Goal: Transaction & Acquisition: Obtain resource

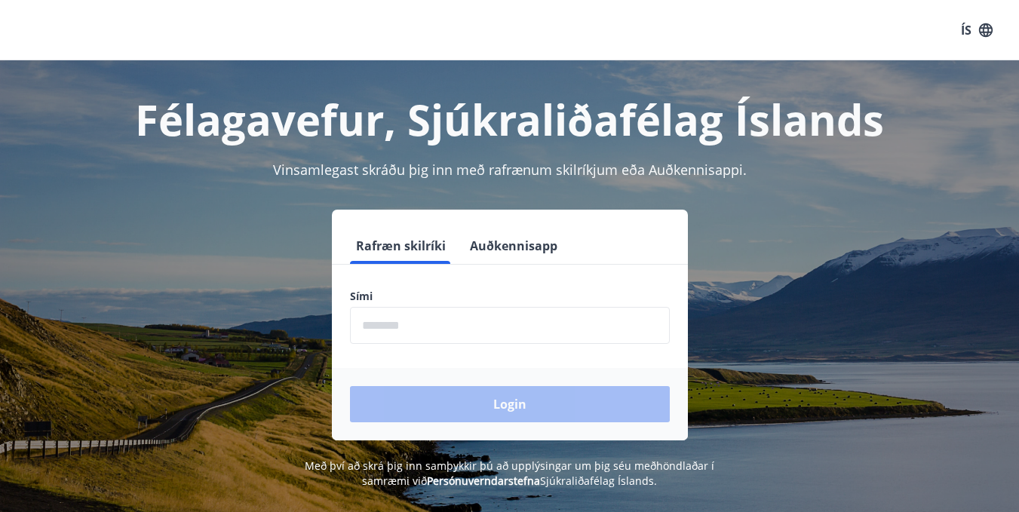
click at [524, 413] on div "Login" at bounding box center [510, 404] width 356 height 72
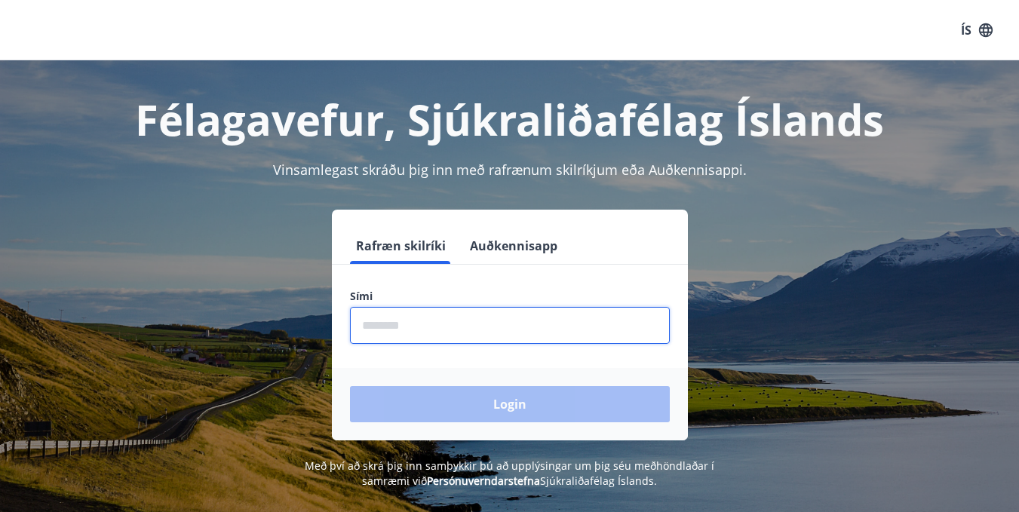
click at [497, 331] on input "phone" at bounding box center [510, 325] width 320 height 37
type input "********"
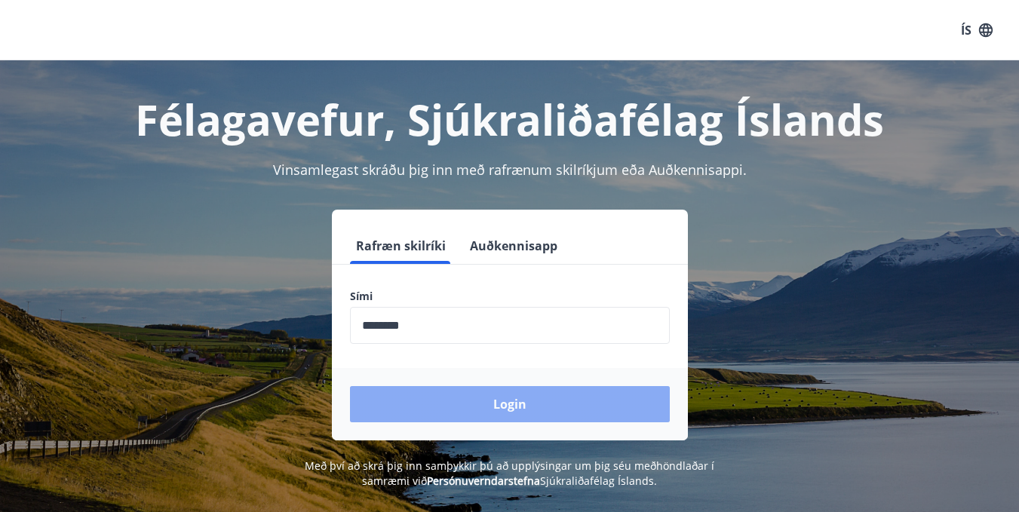
click at [498, 404] on button "Login" at bounding box center [510, 404] width 320 height 36
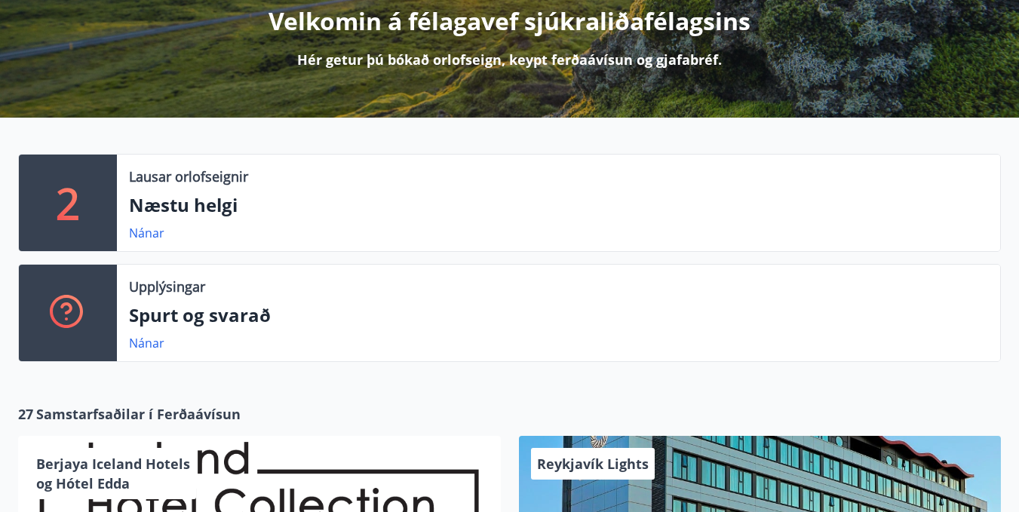
scroll to position [217, 0]
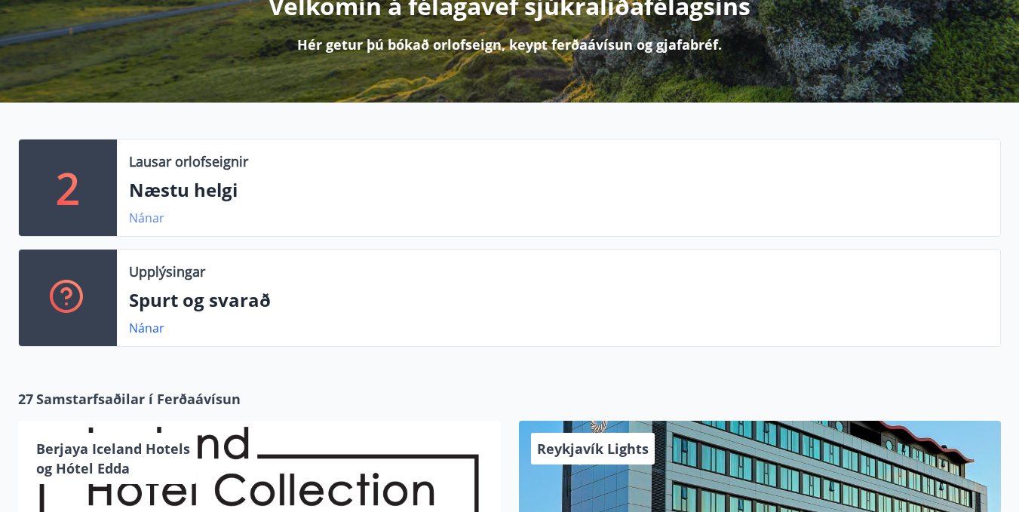
click at [158, 220] on link "Nánar" at bounding box center [146, 218] width 35 height 17
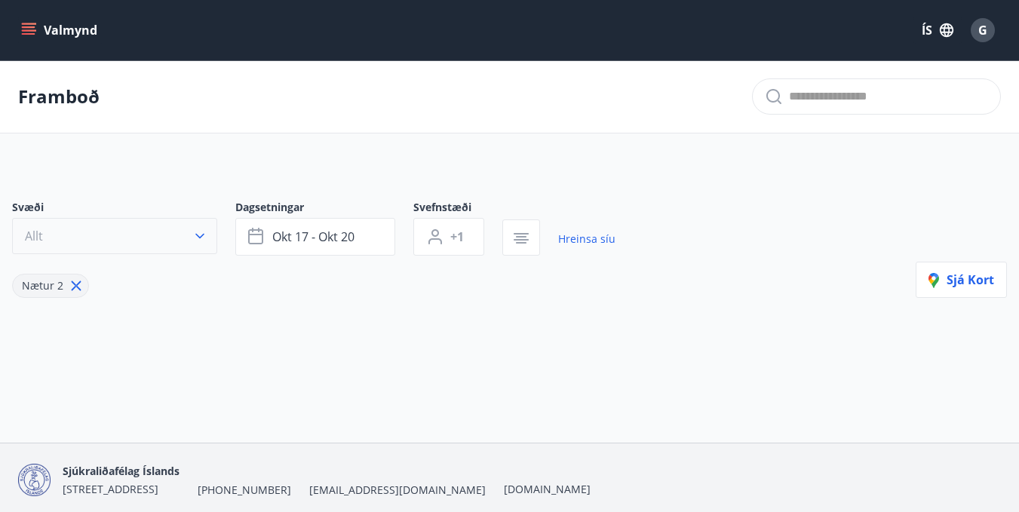
type input "*"
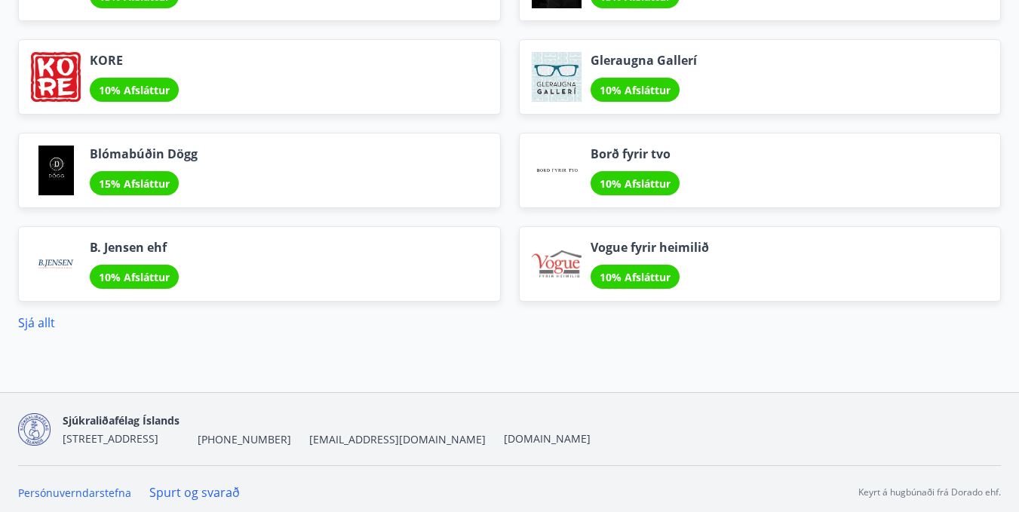
scroll to position [1844, 0]
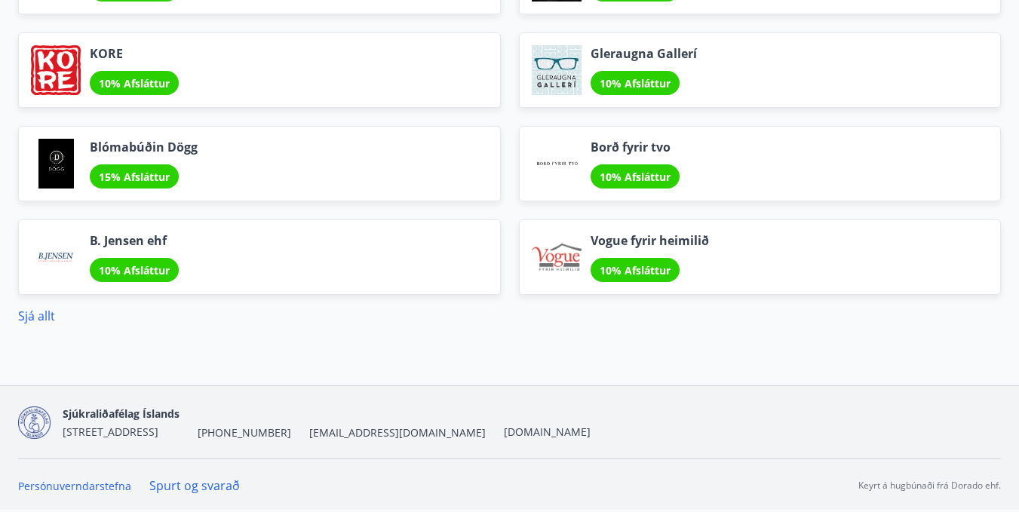
drag, startPoint x: 1016, startPoint y: 504, endPoint x: 1016, endPoint y: 473, distance: 30.9
click at [1016, 473] on div "Sjúkraliðafélag Íslands [STREET_ADDRESS] [PHONE_NUMBER] [EMAIL_ADDRESS][DOMAIN_…" at bounding box center [509, 449] width 1019 height 126
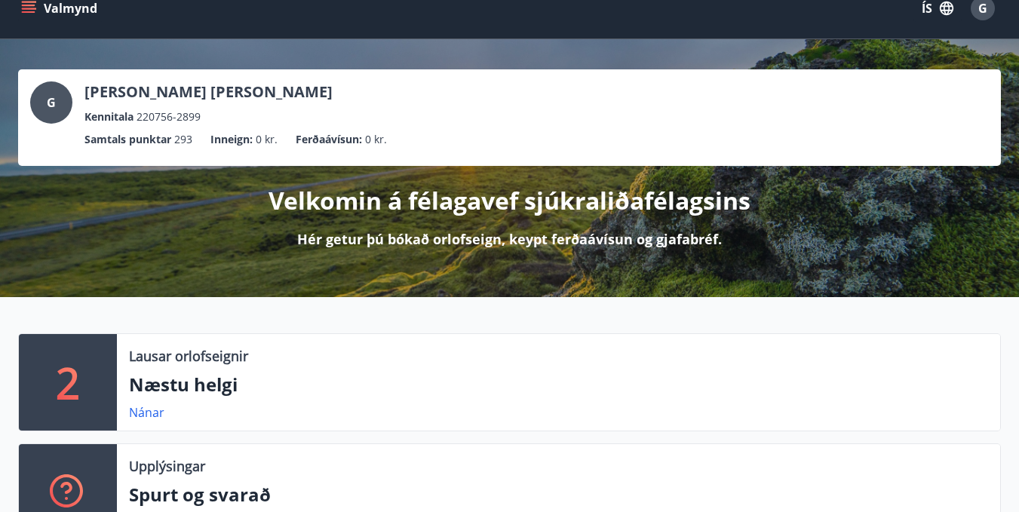
scroll to position [0, 0]
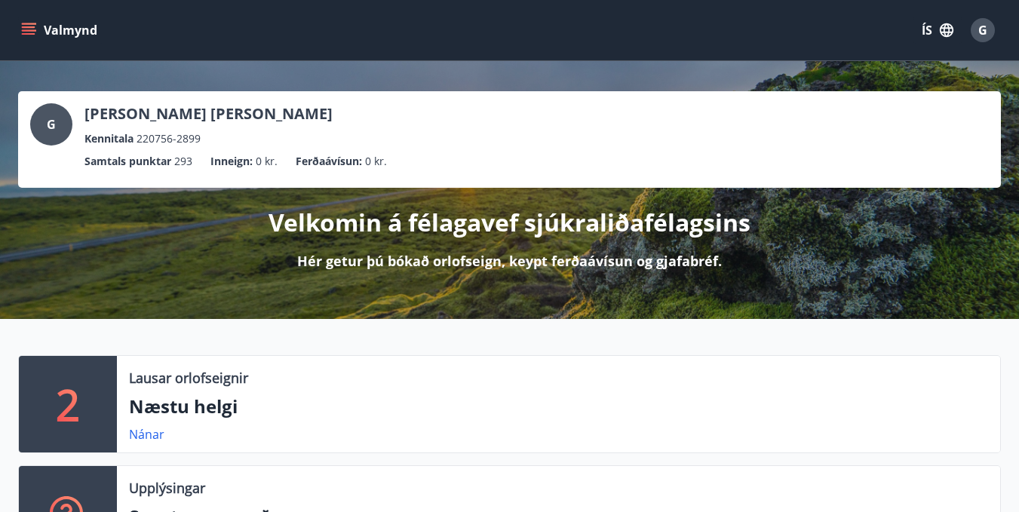
click at [584, 225] on p "Velkomin á félagavef sjúkraliðafélagsins" at bounding box center [510, 222] width 482 height 33
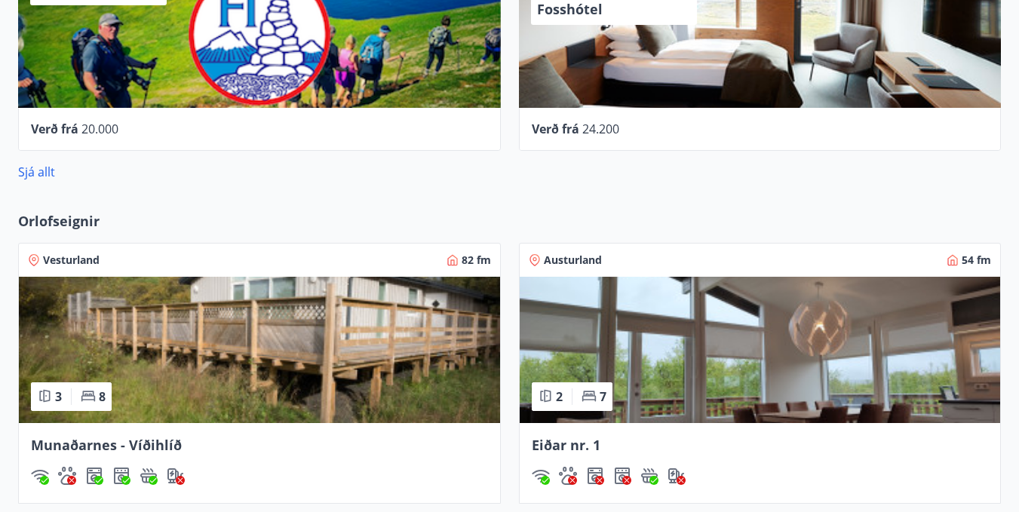
scroll to position [891, 0]
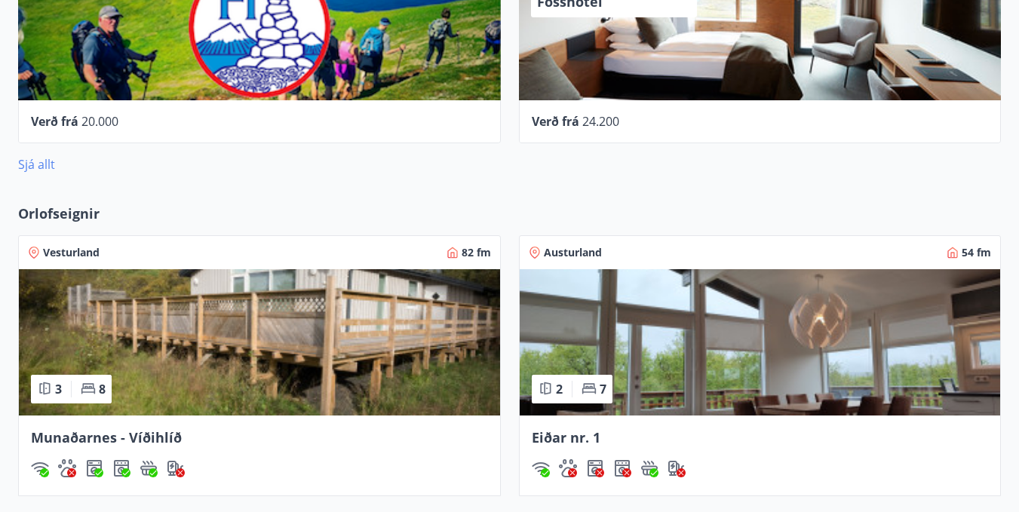
click at [47, 165] on link "Sjá allt" at bounding box center [36, 164] width 37 height 17
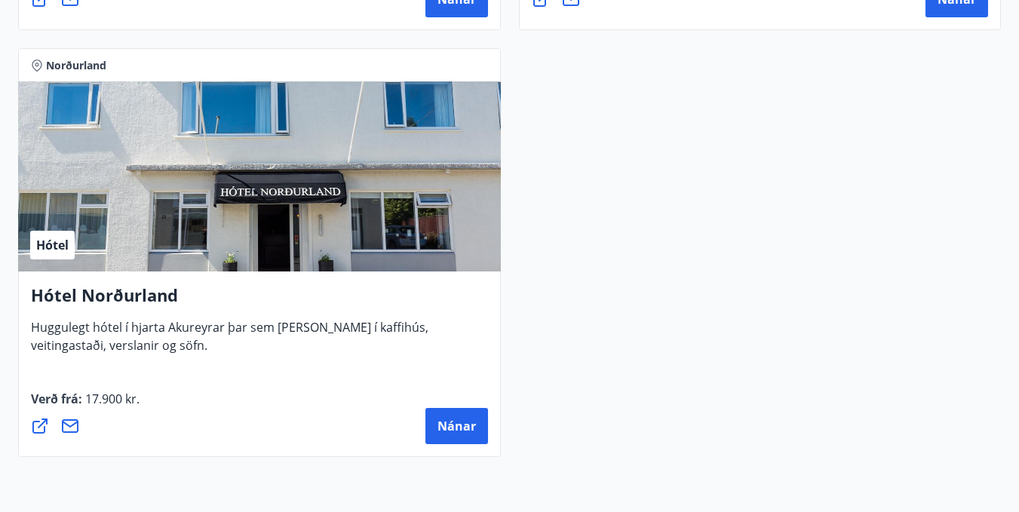
scroll to position [5793, 0]
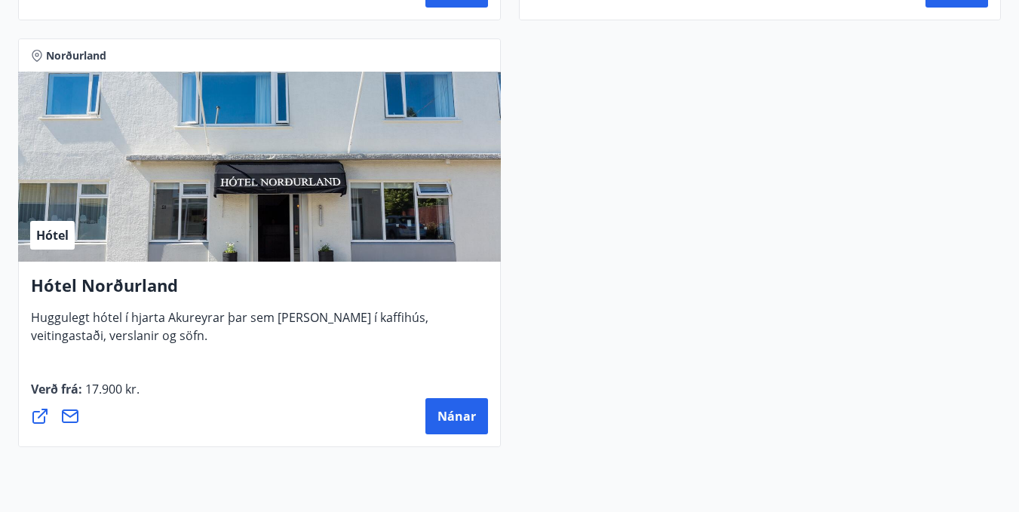
click at [279, 226] on div "Hótel" at bounding box center [259, 167] width 483 height 190
click at [268, 300] on h4 "Hótel Norðurland" at bounding box center [259, 291] width 457 height 35
click at [444, 421] on span "Nánar" at bounding box center [457, 416] width 38 height 17
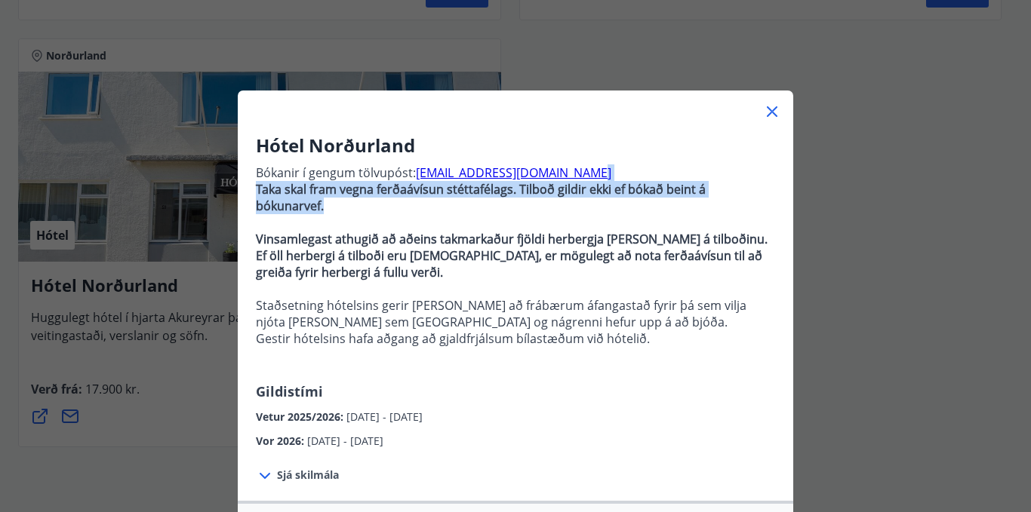
drag, startPoint x: 786, startPoint y: 169, endPoint x: 783, endPoint y: 185, distance: 16.1
click at [783, 185] on div "Hótel Norðurland Bókanir í gengum tölvupóst: [EMAIL_ADDRESS][DOMAIN_NAME] Taka …" at bounding box center [515, 291] width 555 height 317
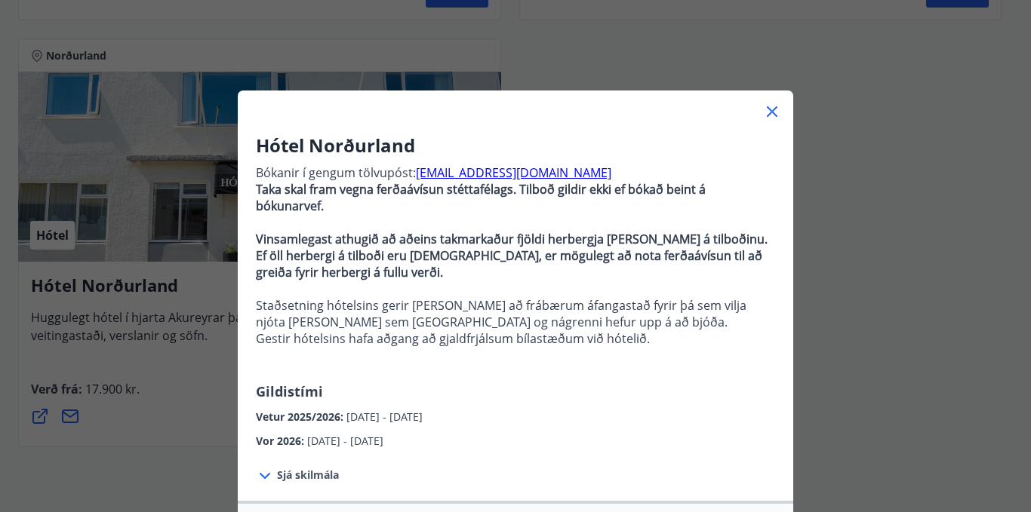
click at [850, 149] on div "Hótel Norðurland Bókanir í gengum tölvupóst: [EMAIL_ADDRESS][DOMAIN_NAME] Taka …" at bounding box center [515, 256] width 1031 height 512
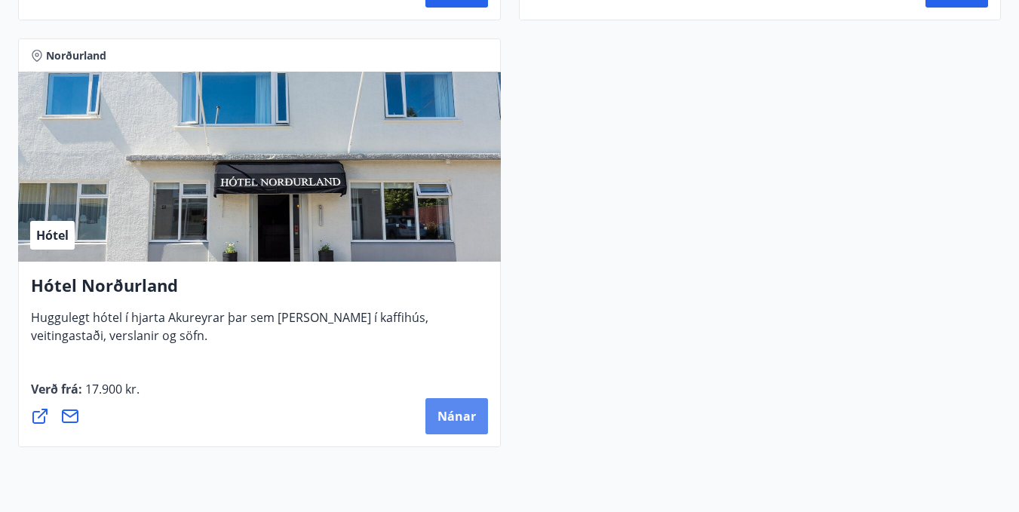
click at [471, 415] on span "Nánar" at bounding box center [457, 416] width 38 height 17
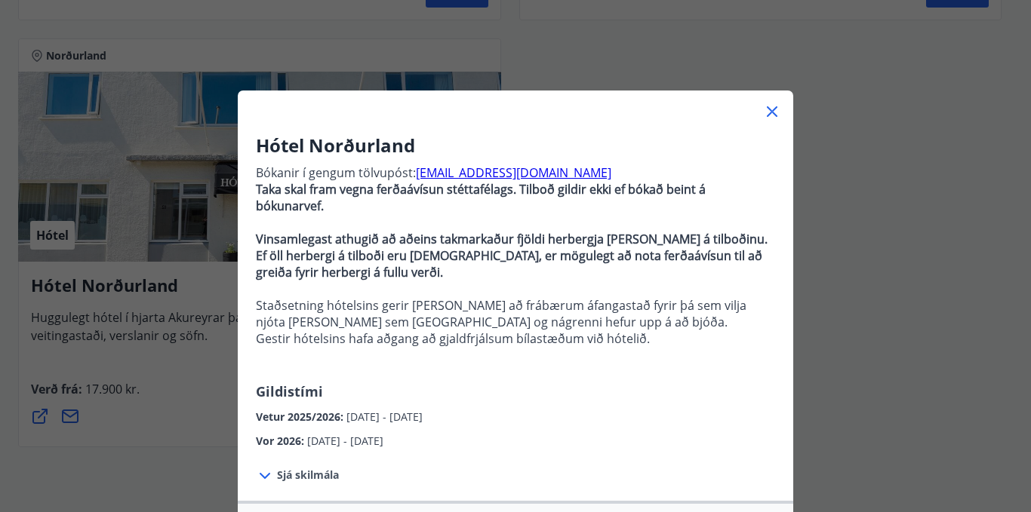
click at [302, 468] on span "Sjá skilmála" at bounding box center [308, 475] width 62 height 15
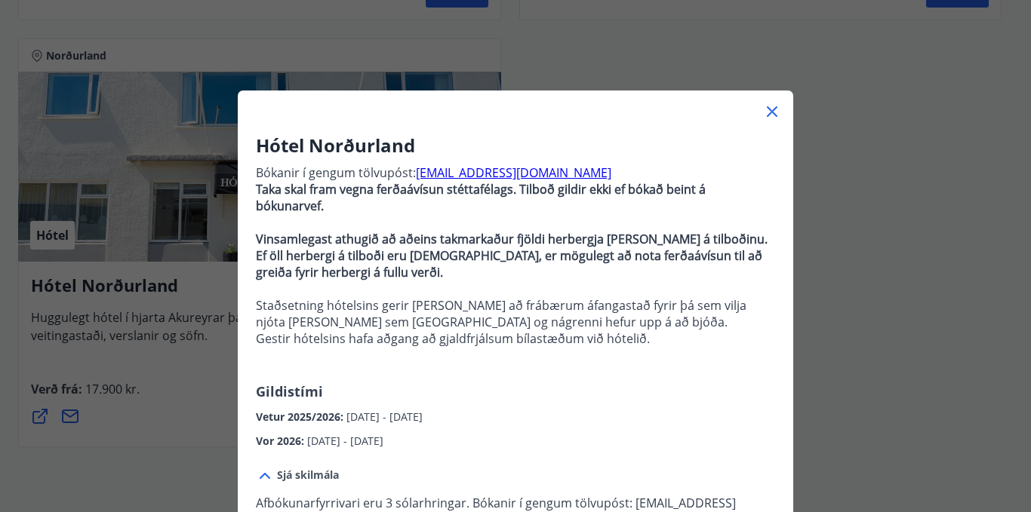
click at [771, 112] on icon at bounding box center [772, 112] width 2 height 2
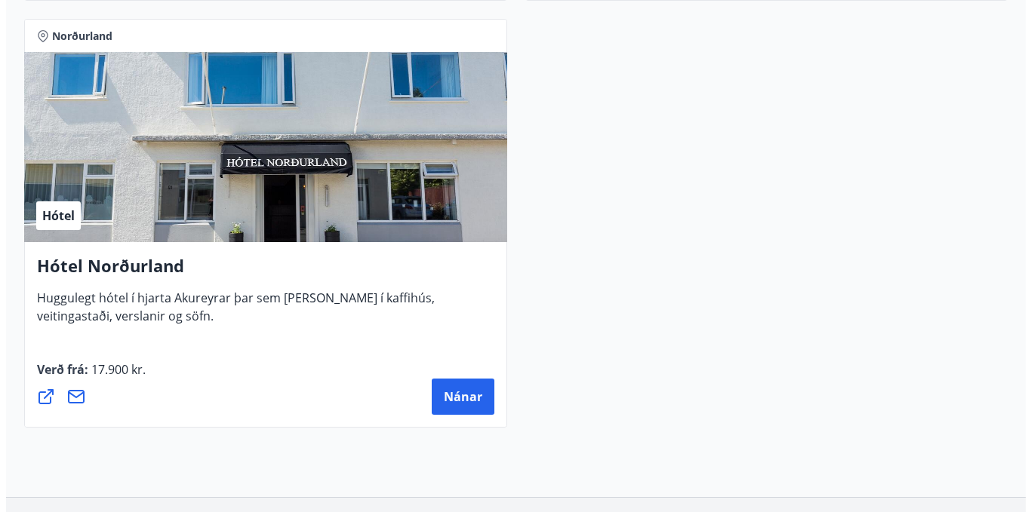
scroll to position [5803, 0]
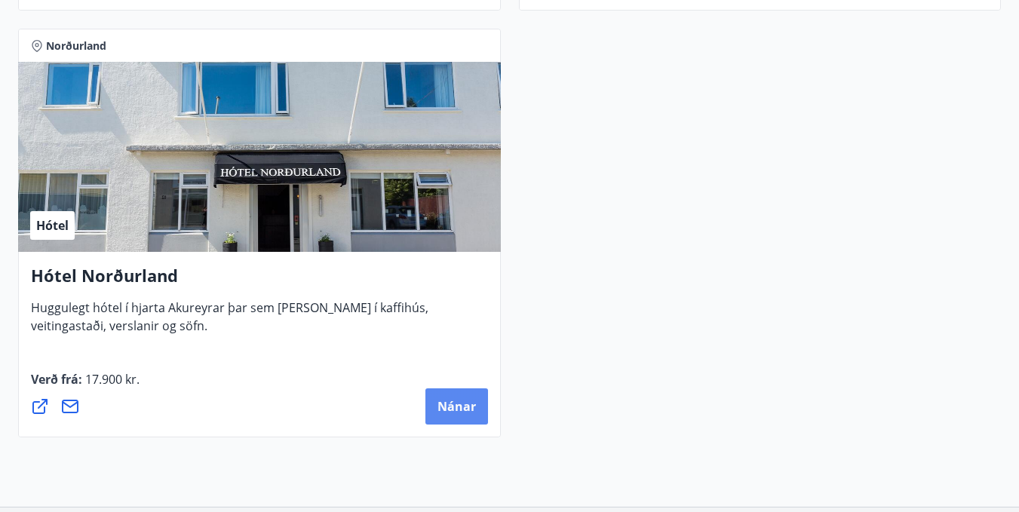
click at [468, 403] on span "Nánar" at bounding box center [457, 406] width 38 height 17
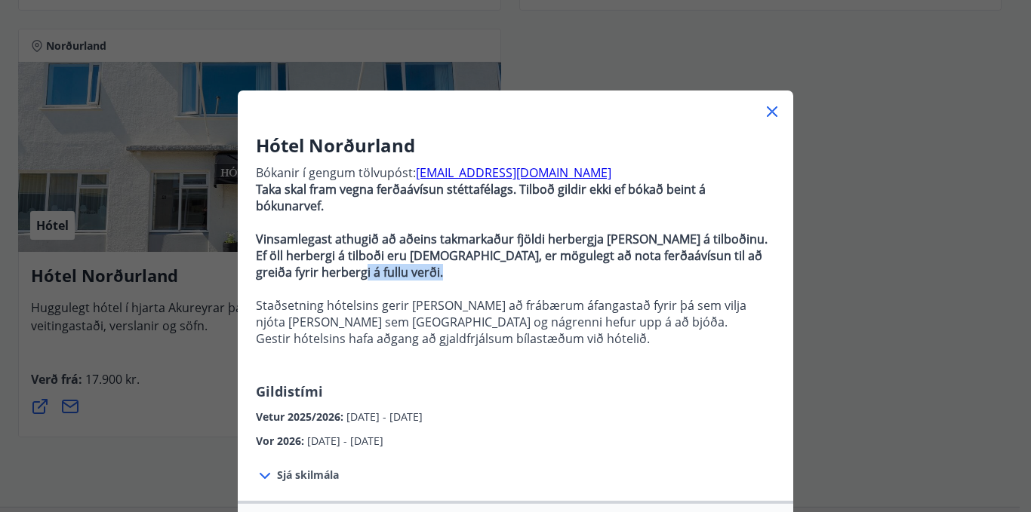
drag, startPoint x: 778, startPoint y: 254, endPoint x: 781, endPoint y: 270, distance: 16.1
click at [781, 270] on div "Hótel Norðurland Bókanir í gengum tölvupóst: [EMAIL_ADDRESS][DOMAIN_NAME] Taka …" at bounding box center [515, 291] width 555 height 317
click at [295, 468] on span "Sjá skilmála" at bounding box center [308, 475] width 62 height 15
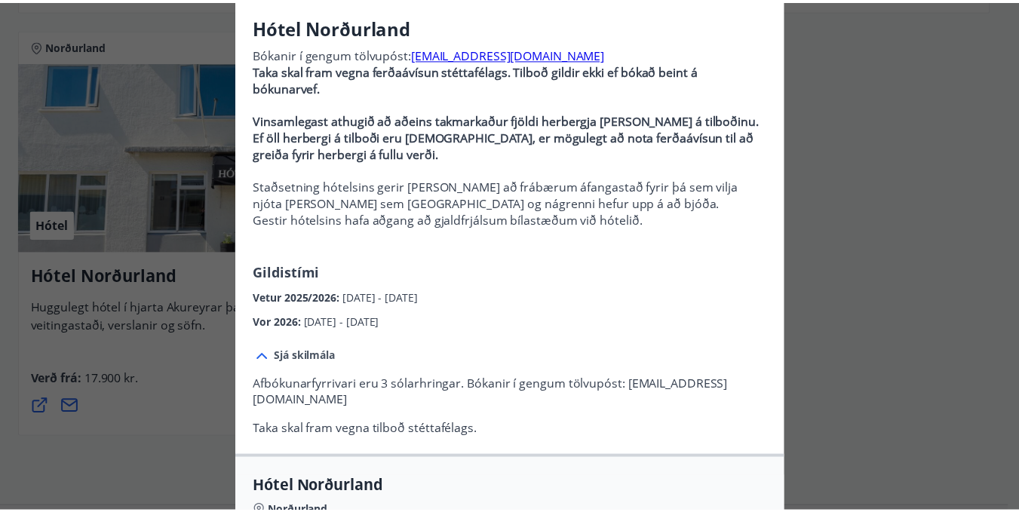
scroll to position [0, 0]
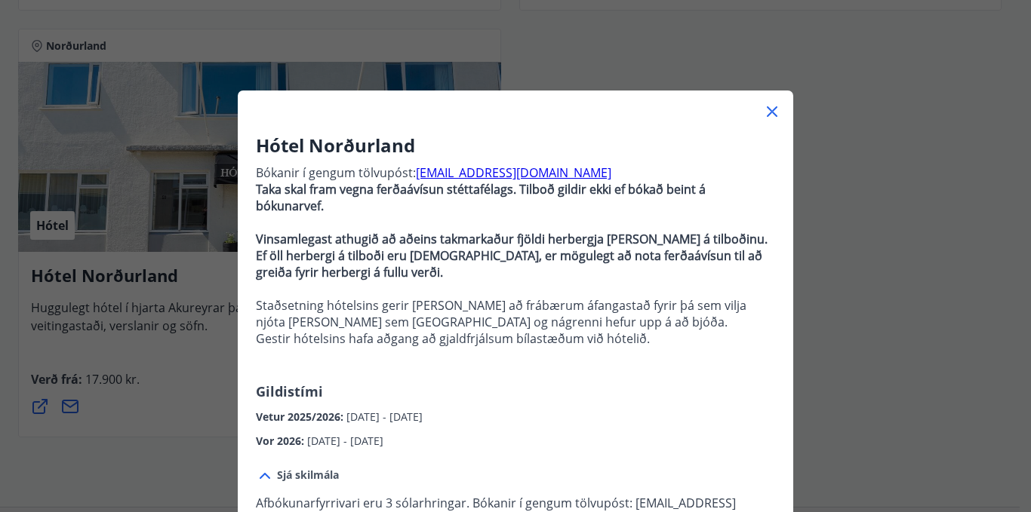
click at [766, 114] on icon at bounding box center [772, 112] width 18 height 18
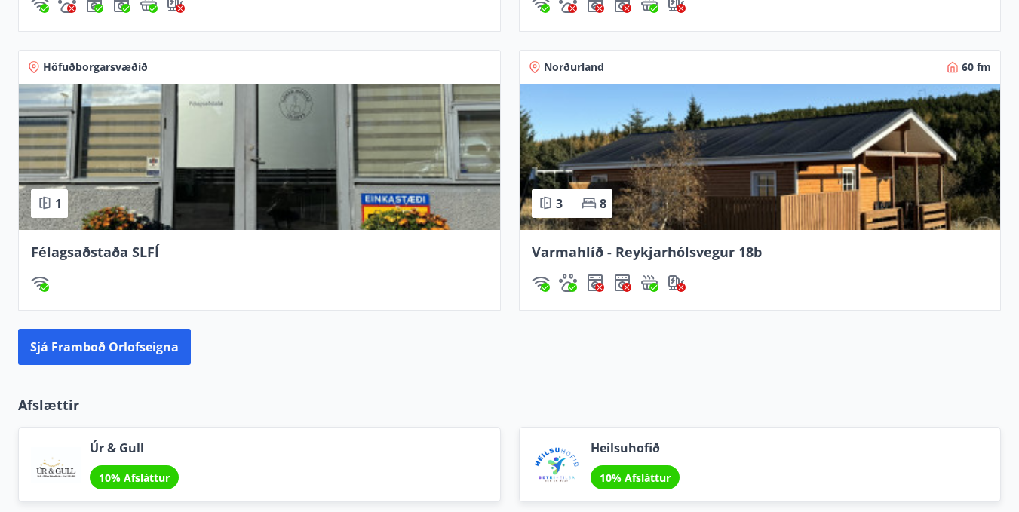
scroll to position [1364, 0]
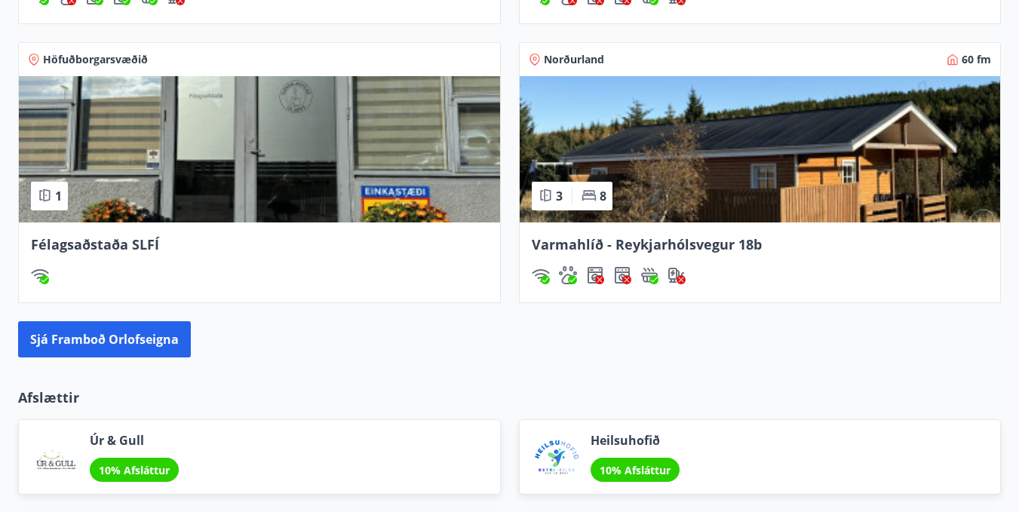
click at [653, 202] on img at bounding box center [760, 149] width 481 height 146
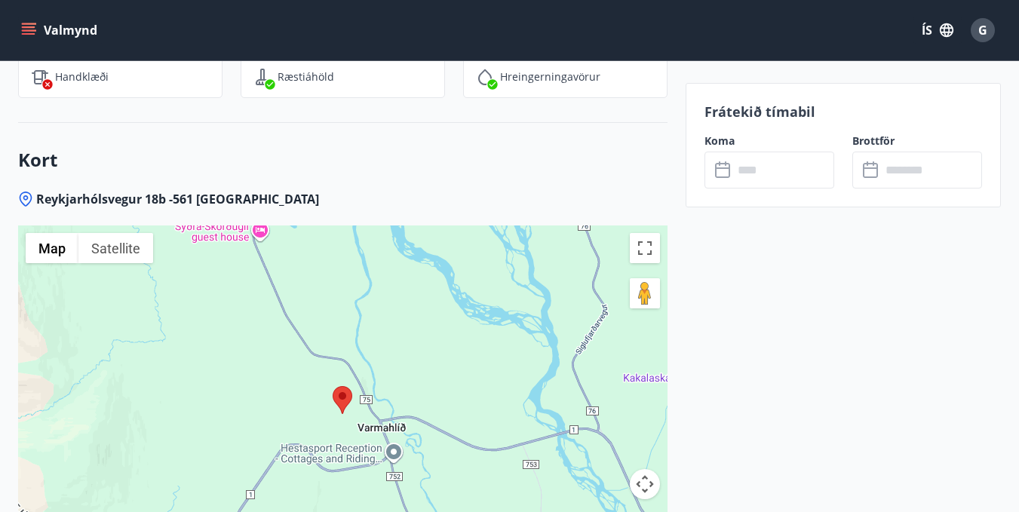
scroll to position [2554, 0]
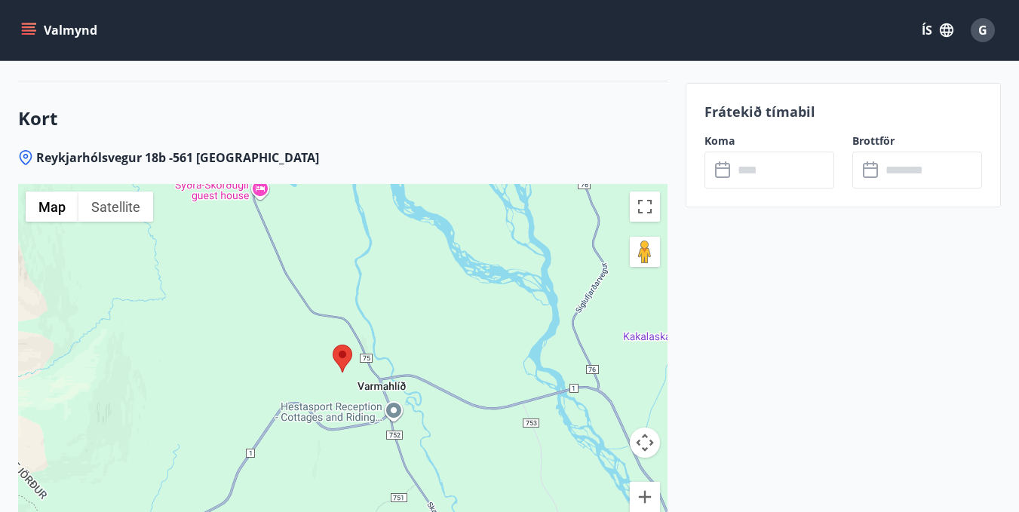
click at [351, 374] on div at bounding box center [343, 372] width 650 height 377
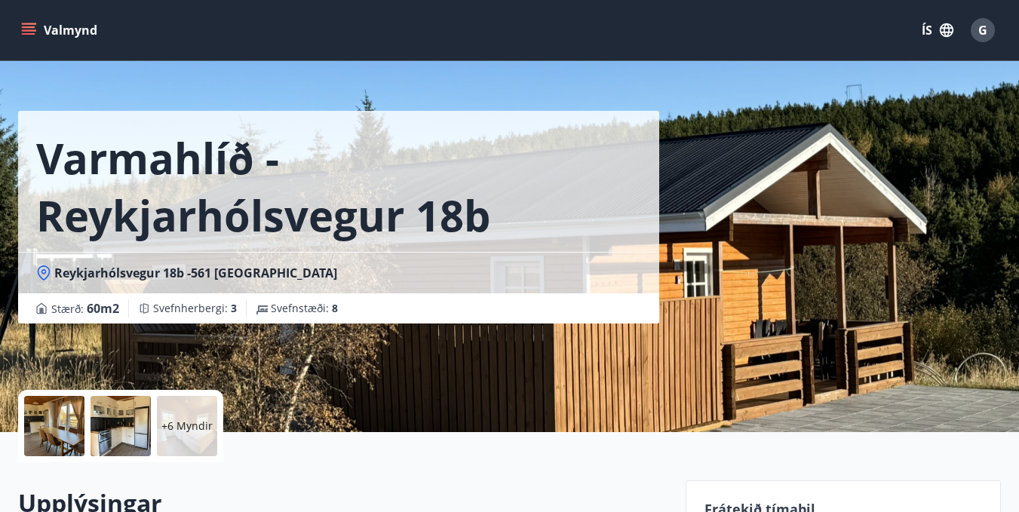
scroll to position [0, 0]
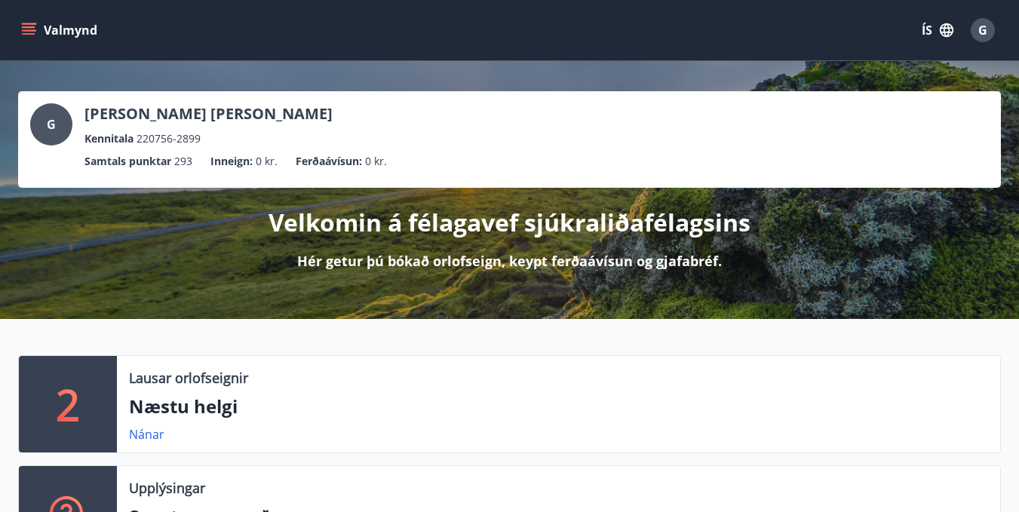
click at [69, 29] on button "Valmynd" at bounding box center [60, 30] width 85 height 27
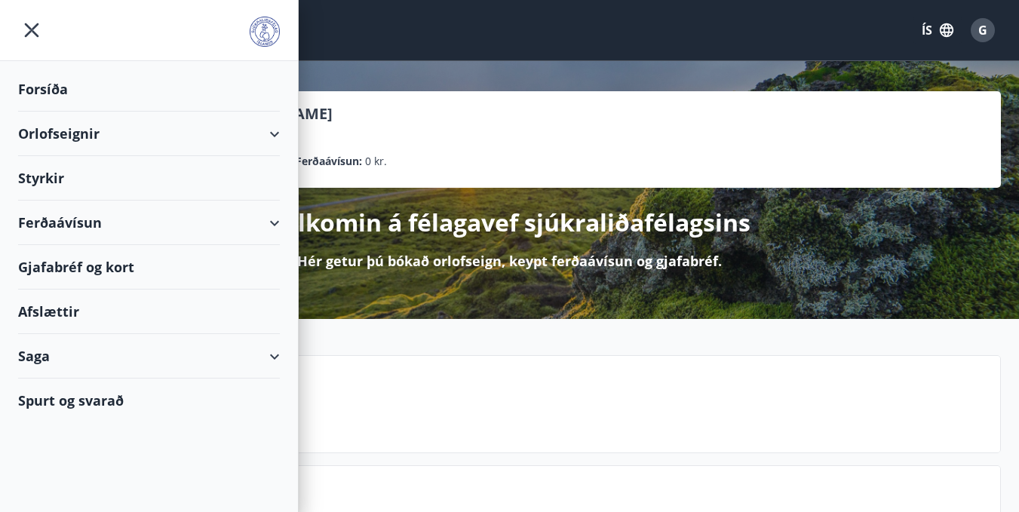
click at [69, 135] on div "Orlofseignir" at bounding box center [149, 134] width 262 height 45
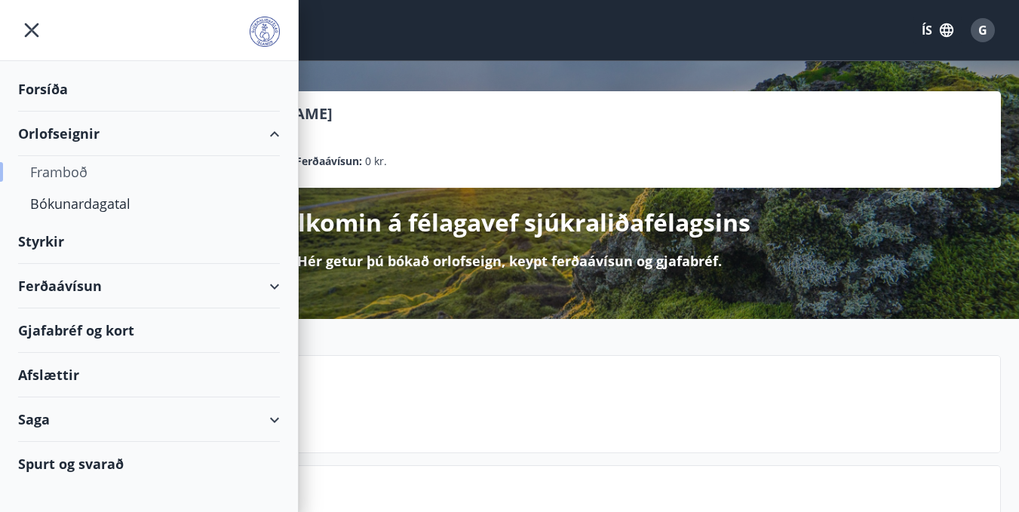
click at [72, 171] on div "Framboð" at bounding box center [149, 172] width 238 height 32
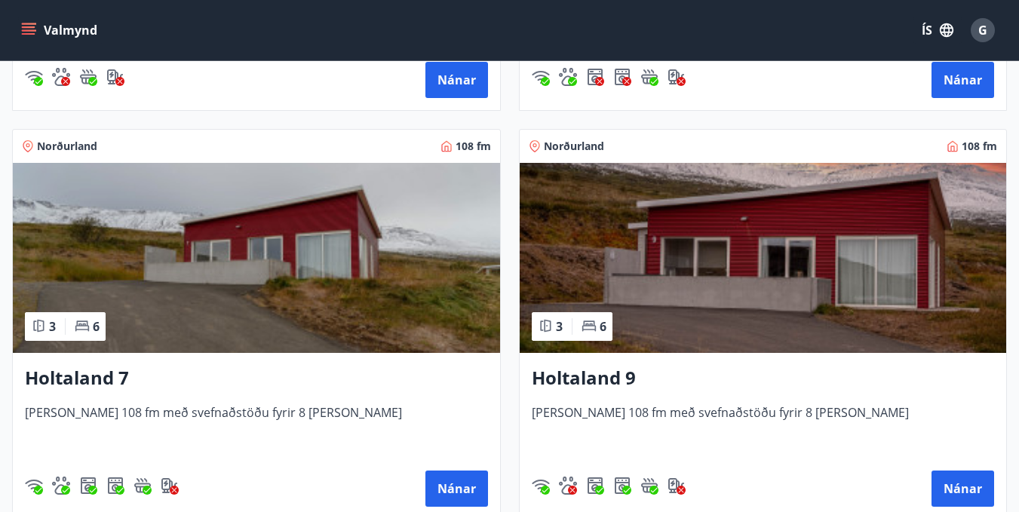
scroll to position [2244, 0]
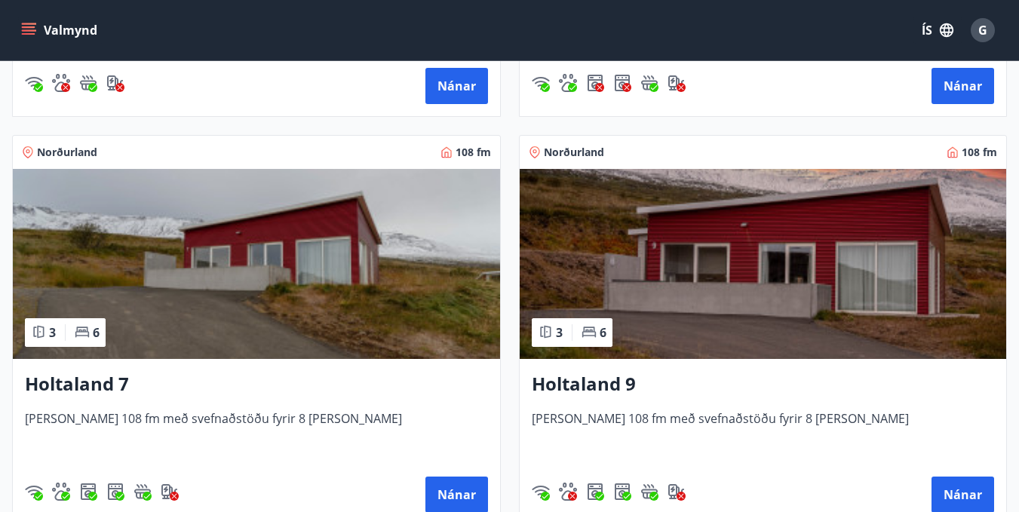
click at [309, 309] on img at bounding box center [256, 264] width 487 height 190
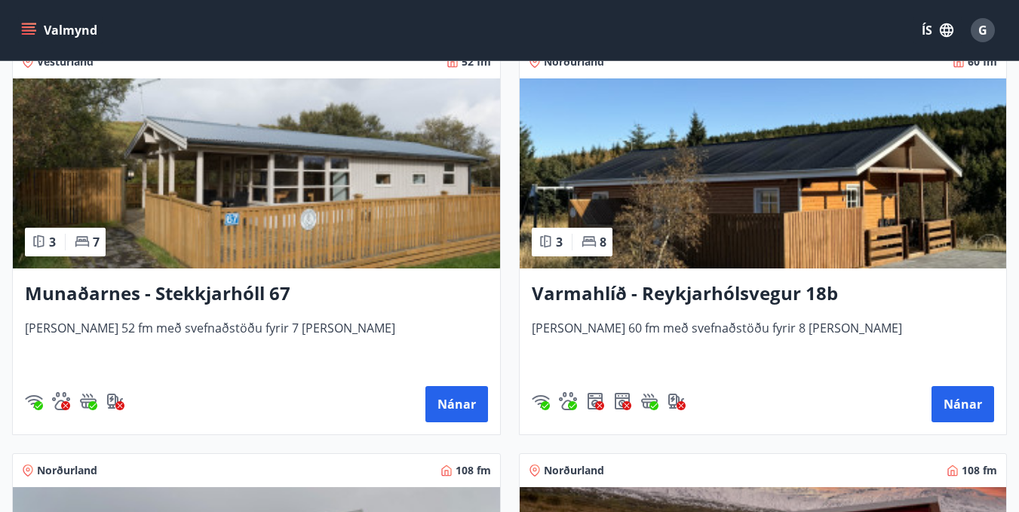
scroll to position [1932, 0]
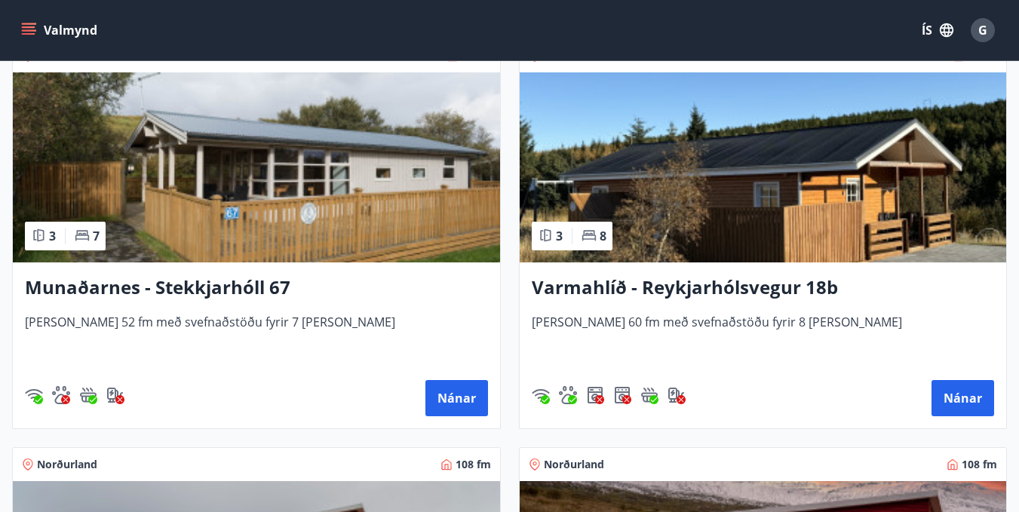
click at [781, 268] on div "Varmahlíð - Reykjarhólsvegur 18b [PERSON_NAME] 60 fm með svefnaðstöðu fyrir 8 […" at bounding box center [763, 346] width 487 height 166
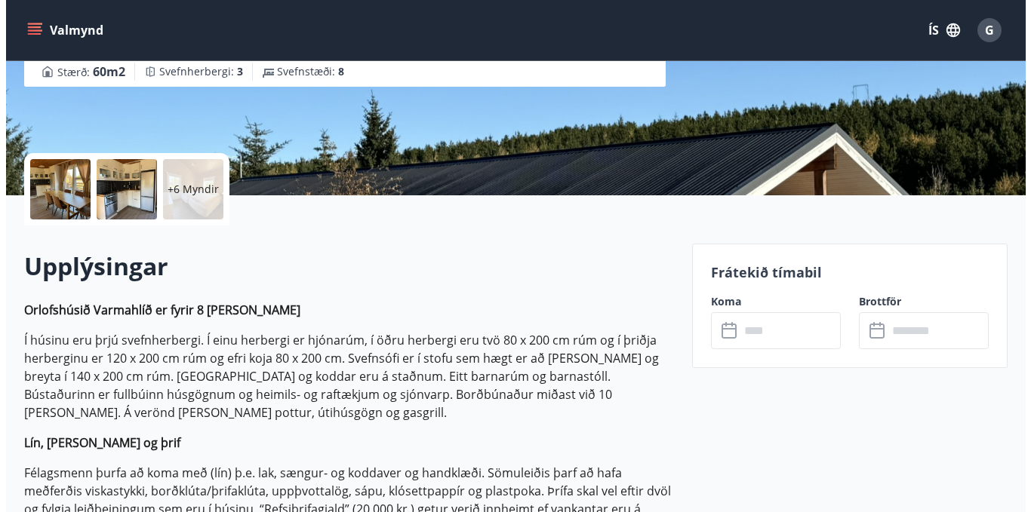
scroll to position [262, 0]
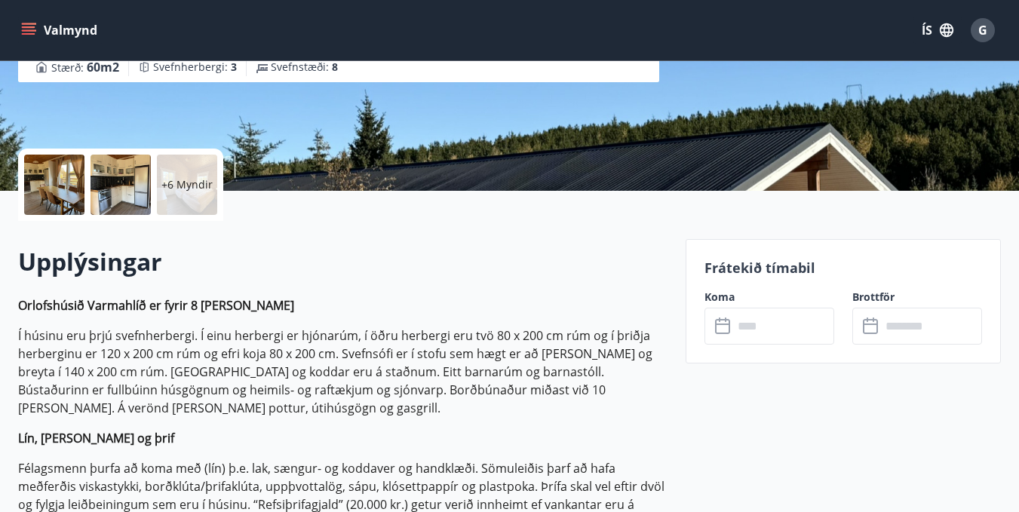
click at [59, 193] on div at bounding box center [54, 185] width 60 height 60
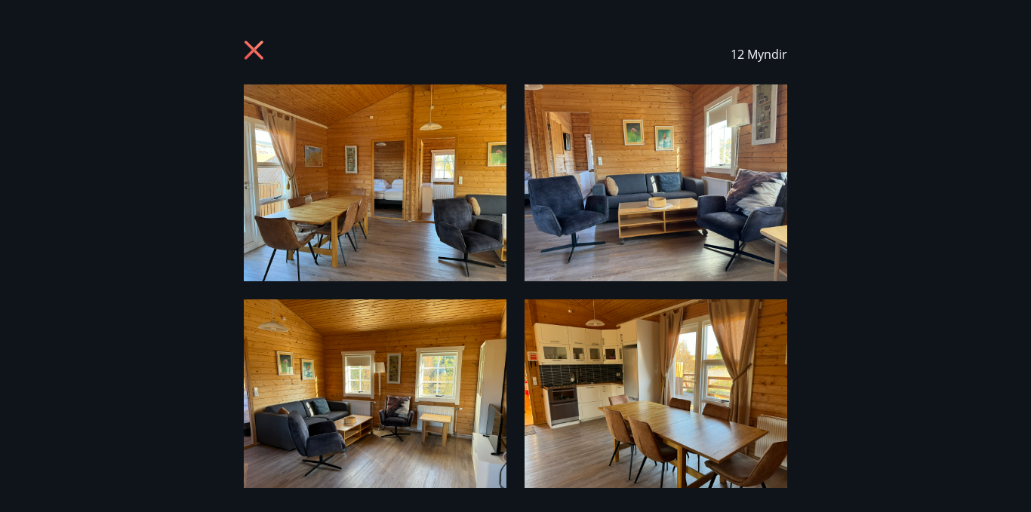
click at [786, 281] on img at bounding box center [655, 183] width 263 height 197
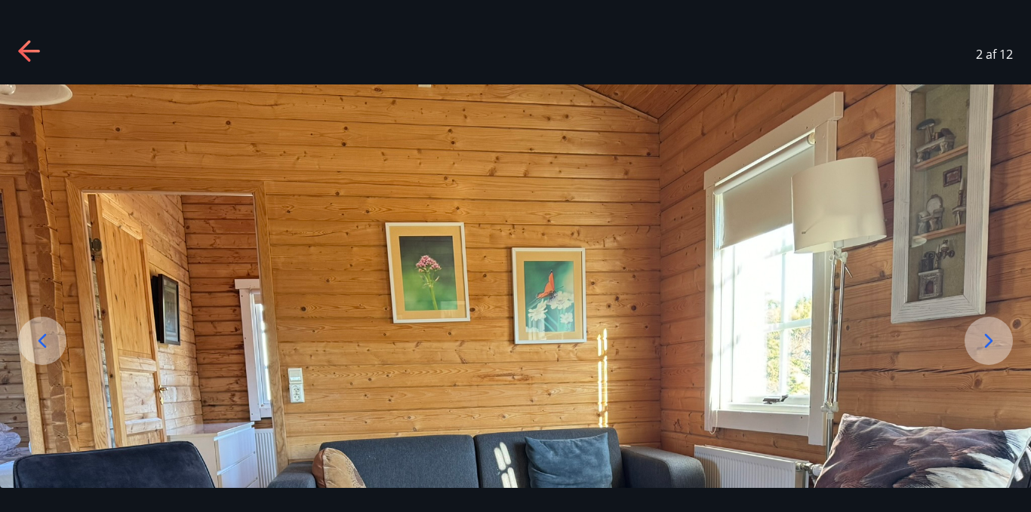
click at [984, 340] on icon at bounding box center [988, 341] width 24 height 24
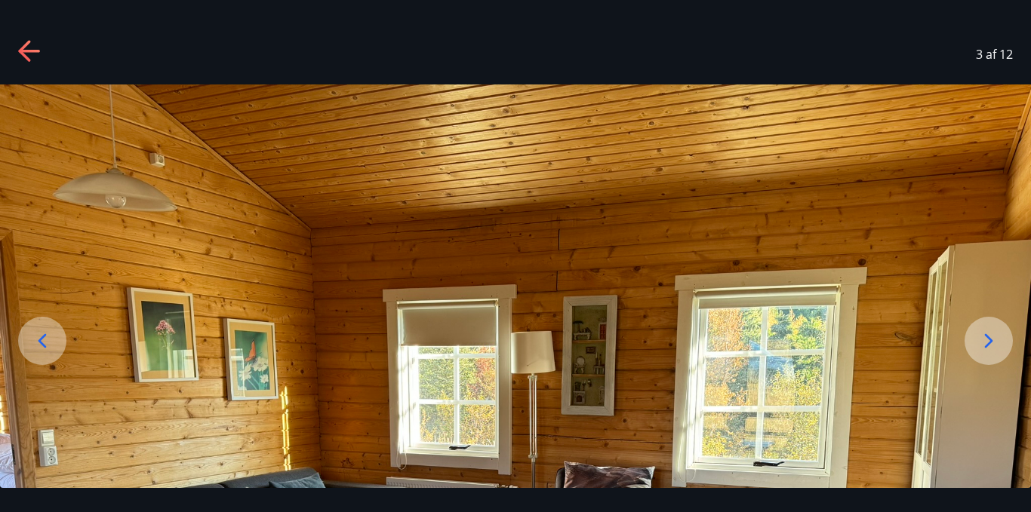
click at [984, 340] on icon at bounding box center [988, 341] width 24 height 24
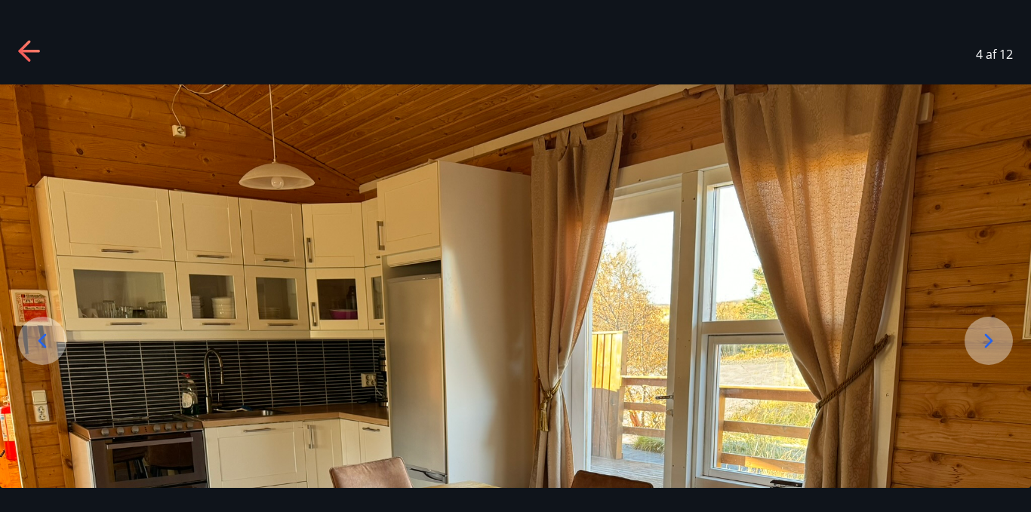
click at [984, 340] on icon at bounding box center [988, 341] width 24 height 24
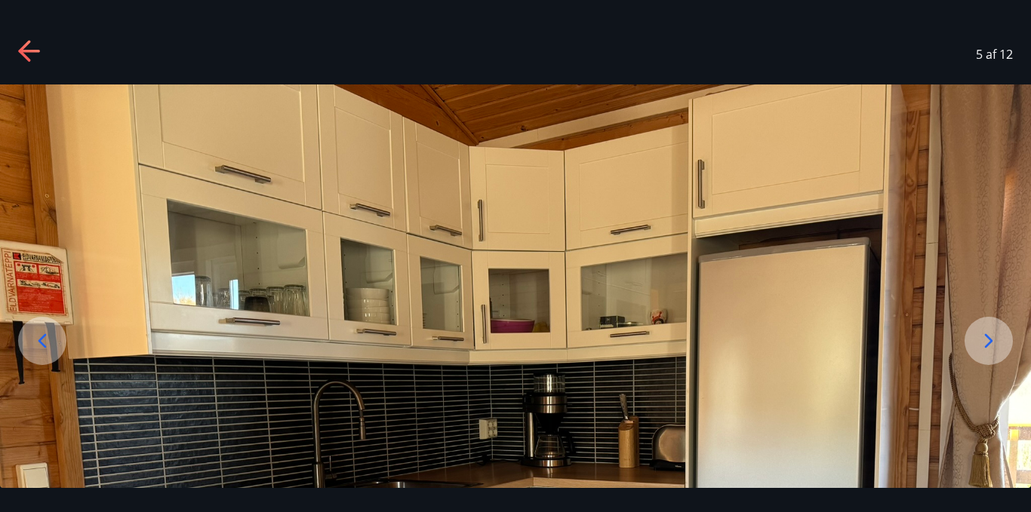
click at [984, 340] on icon at bounding box center [988, 341] width 24 height 24
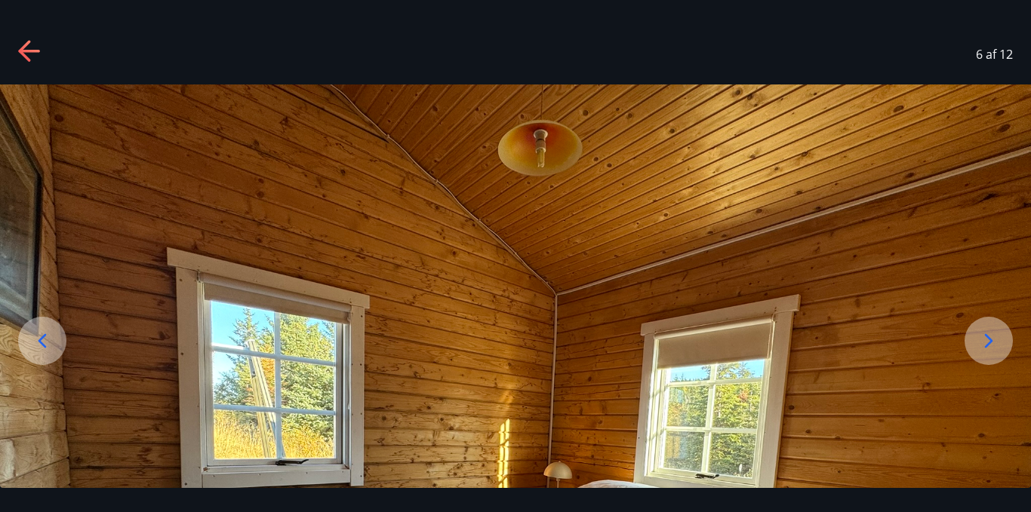
click at [984, 340] on icon at bounding box center [988, 341] width 24 height 24
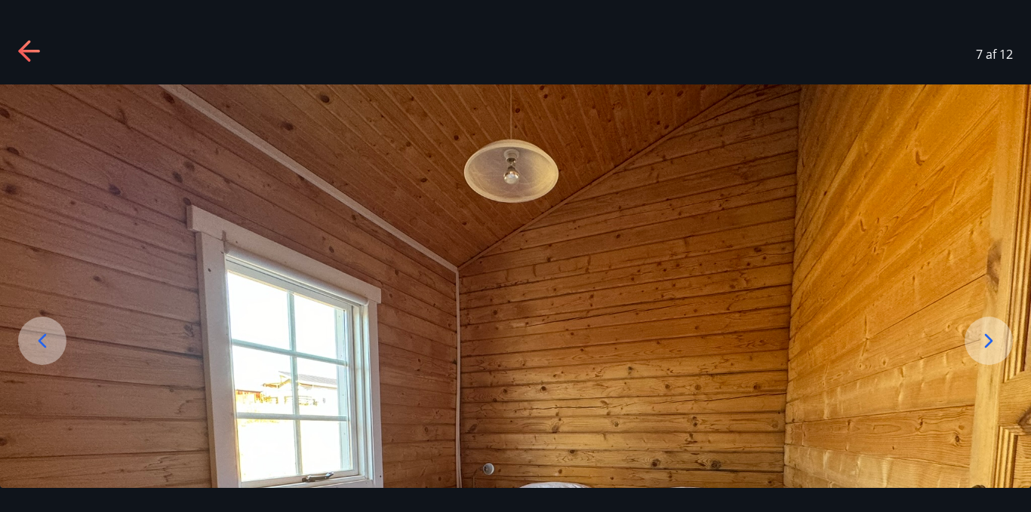
click at [984, 340] on icon at bounding box center [988, 341] width 24 height 24
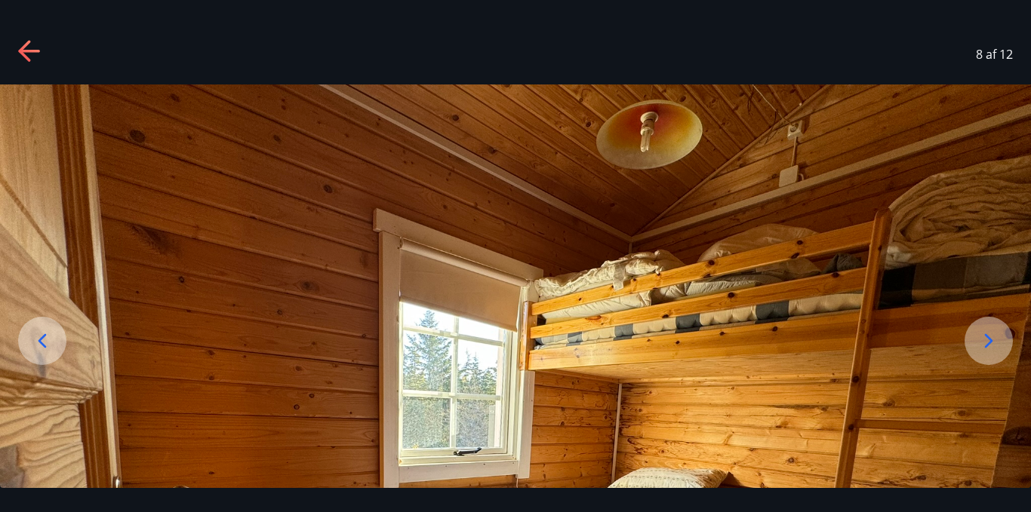
click at [984, 340] on icon at bounding box center [988, 341] width 24 height 24
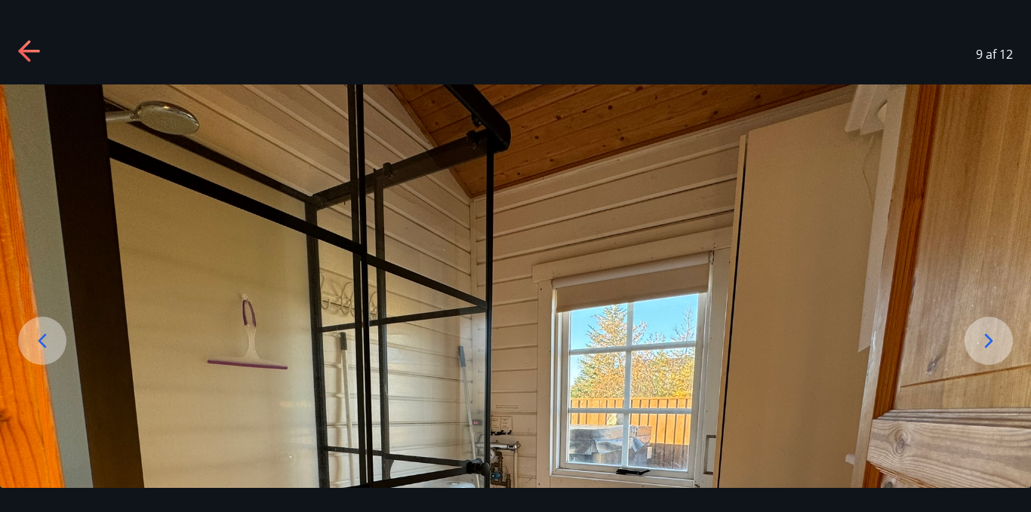
click at [984, 340] on icon at bounding box center [988, 341] width 24 height 24
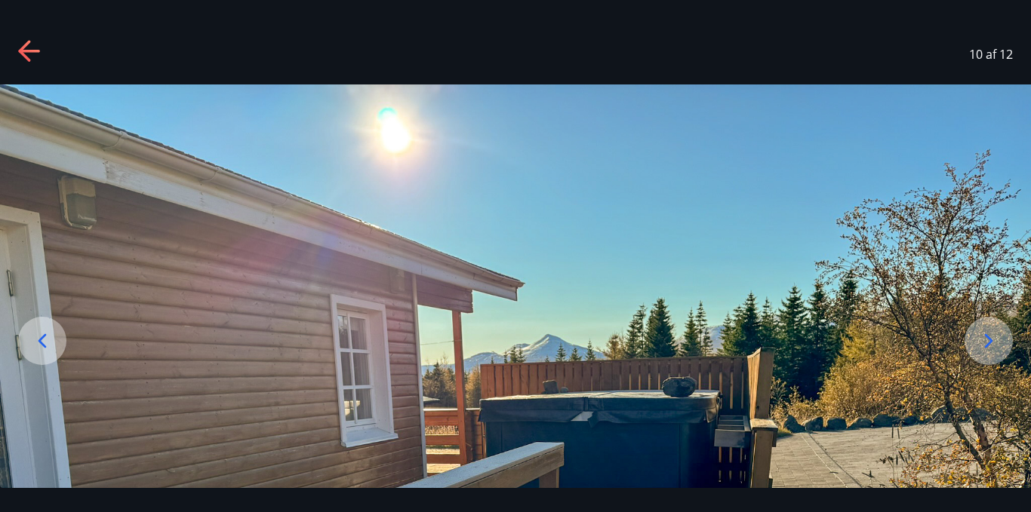
click at [984, 340] on icon at bounding box center [988, 341] width 24 height 24
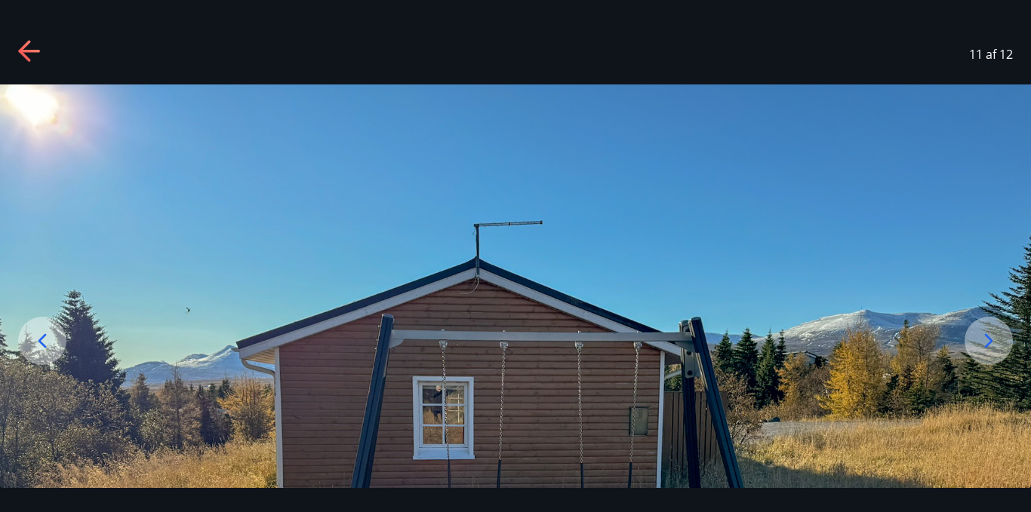
click at [984, 340] on icon at bounding box center [988, 341] width 24 height 24
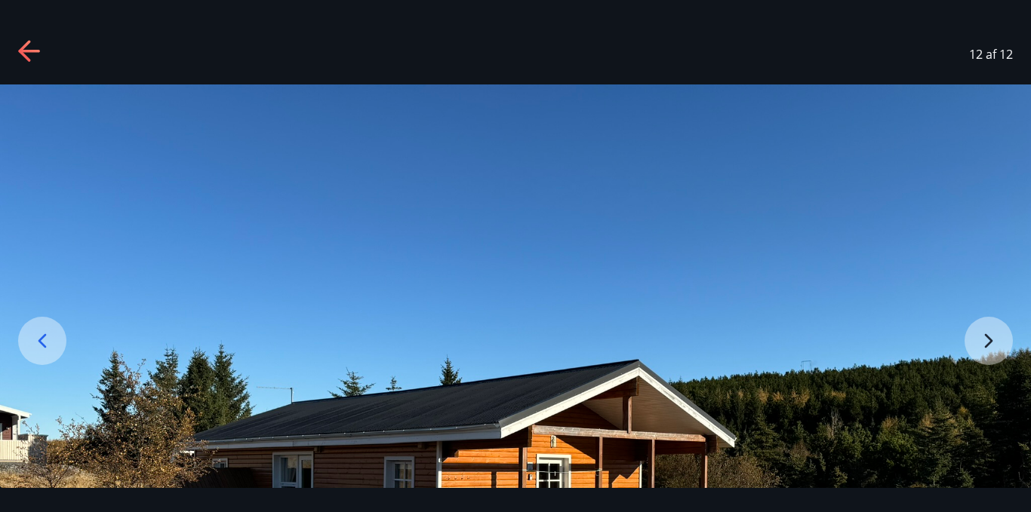
click at [984, 340] on img at bounding box center [515, 471] width 1031 height 773
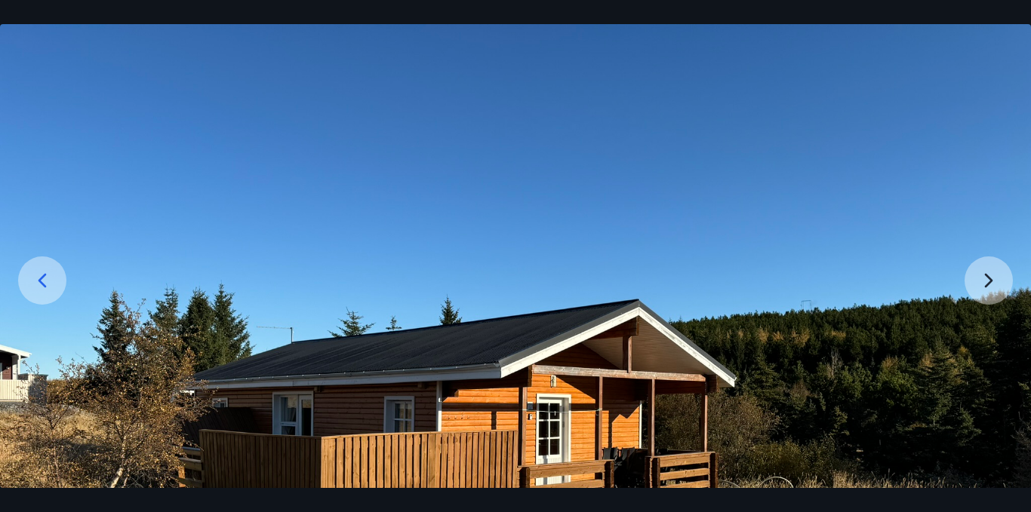
click at [985, 284] on img at bounding box center [515, 410] width 1031 height 773
click at [986, 275] on img at bounding box center [515, 410] width 1031 height 773
click at [38, 280] on icon at bounding box center [42, 281] width 24 height 24
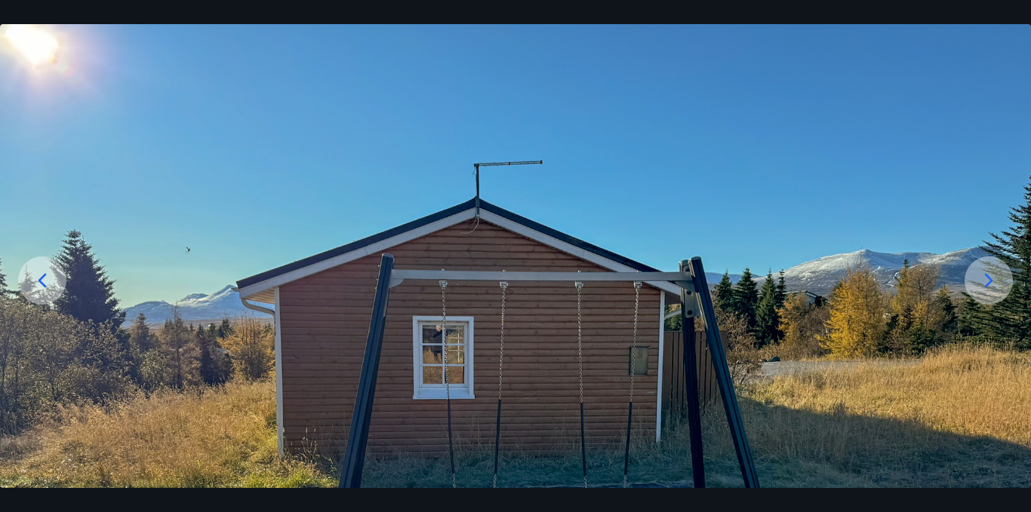
click at [38, 280] on icon at bounding box center [42, 281] width 24 height 24
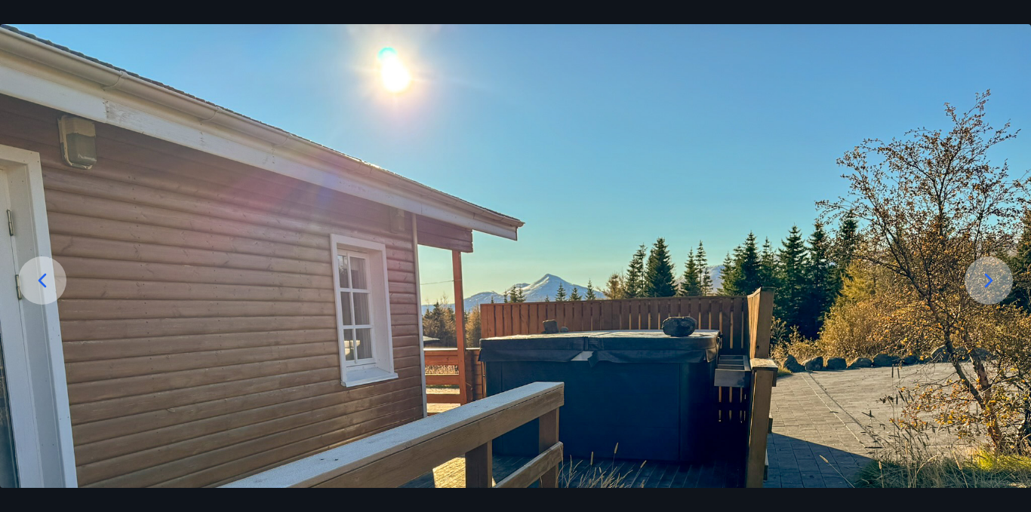
click at [38, 280] on icon at bounding box center [42, 281] width 24 height 24
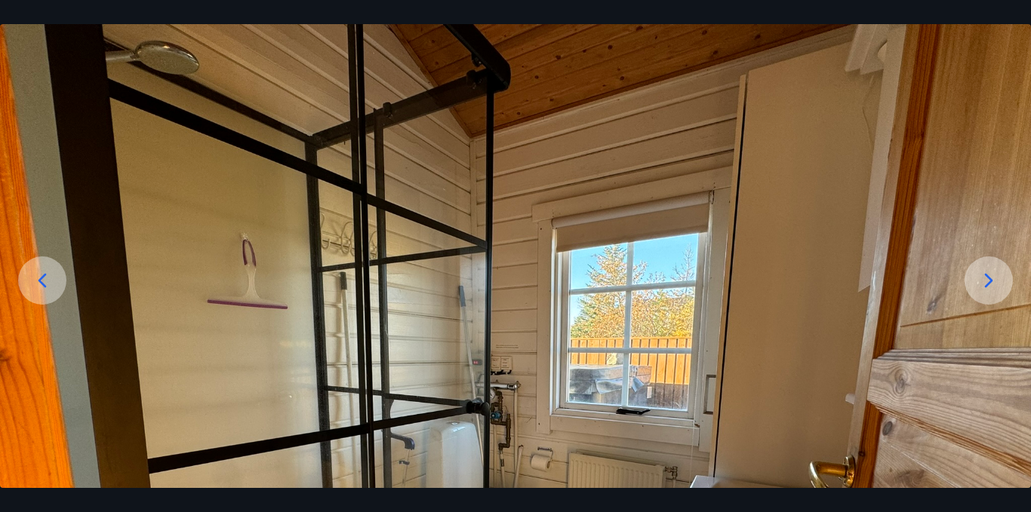
click at [38, 280] on icon at bounding box center [42, 281] width 24 height 24
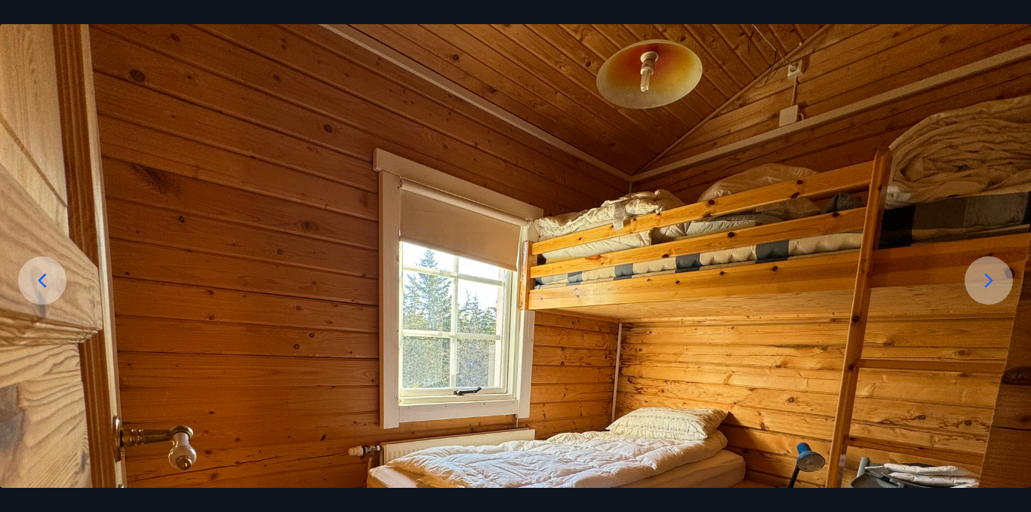
click at [38, 280] on icon at bounding box center [42, 281] width 24 height 24
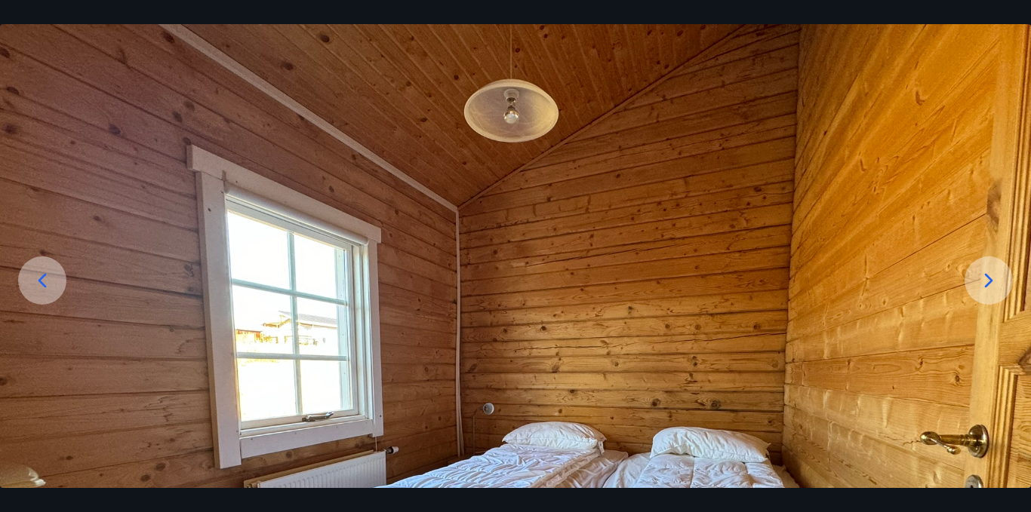
click at [38, 280] on icon at bounding box center [42, 281] width 24 height 24
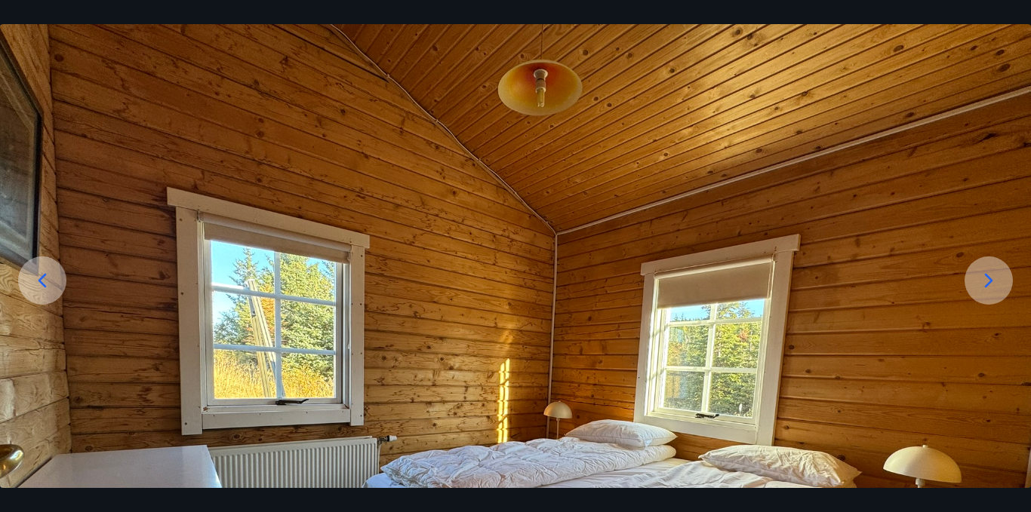
click at [38, 280] on icon at bounding box center [42, 281] width 24 height 24
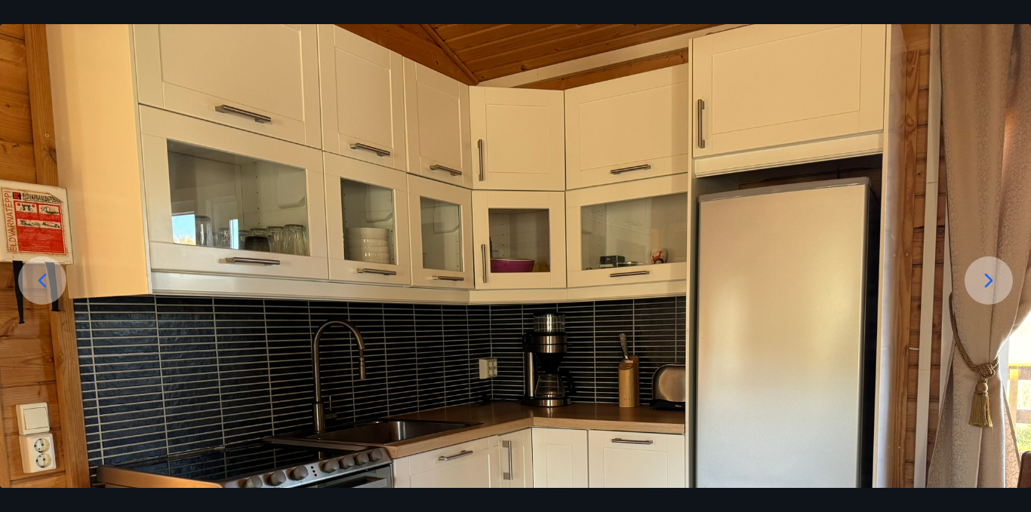
click at [38, 280] on icon at bounding box center [42, 281] width 24 height 24
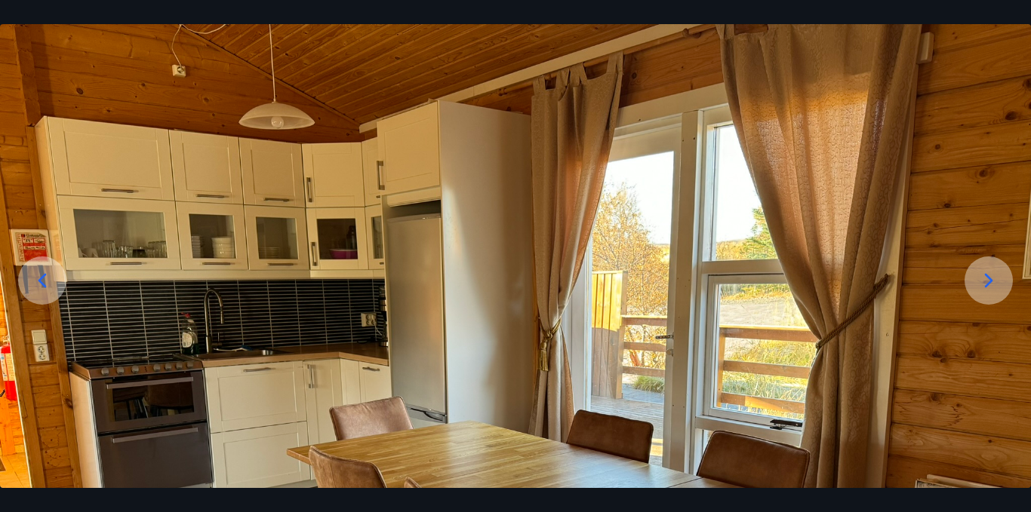
click at [38, 280] on icon at bounding box center [42, 281] width 24 height 24
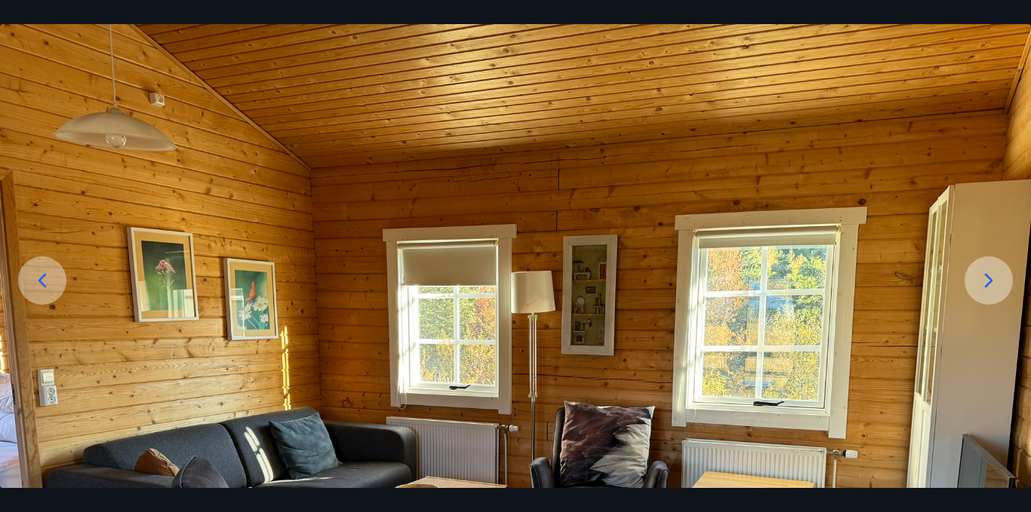
click at [38, 280] on icon at bounding box center [42, 281] width 24 height 24
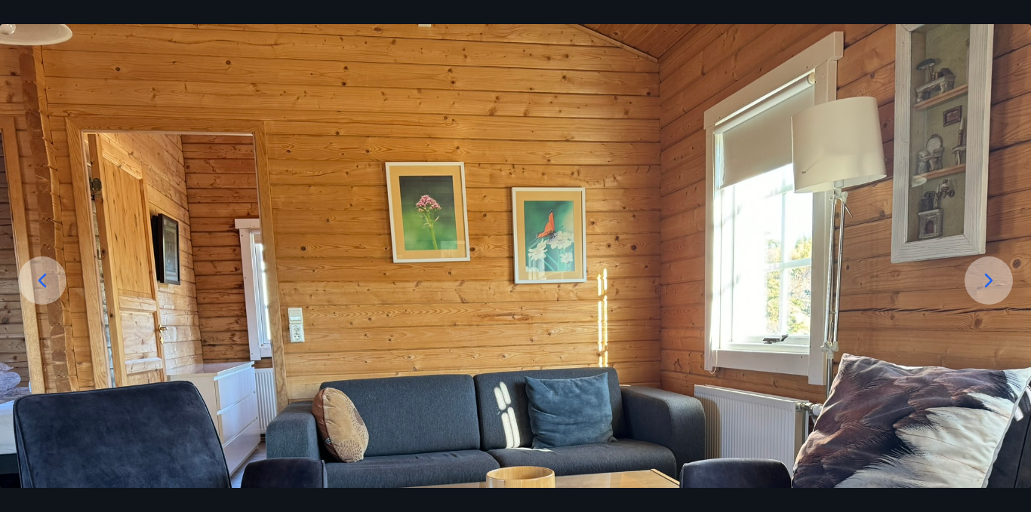
click at [38, 280] on icon at bounding box center [42, 281] width 24 height 24
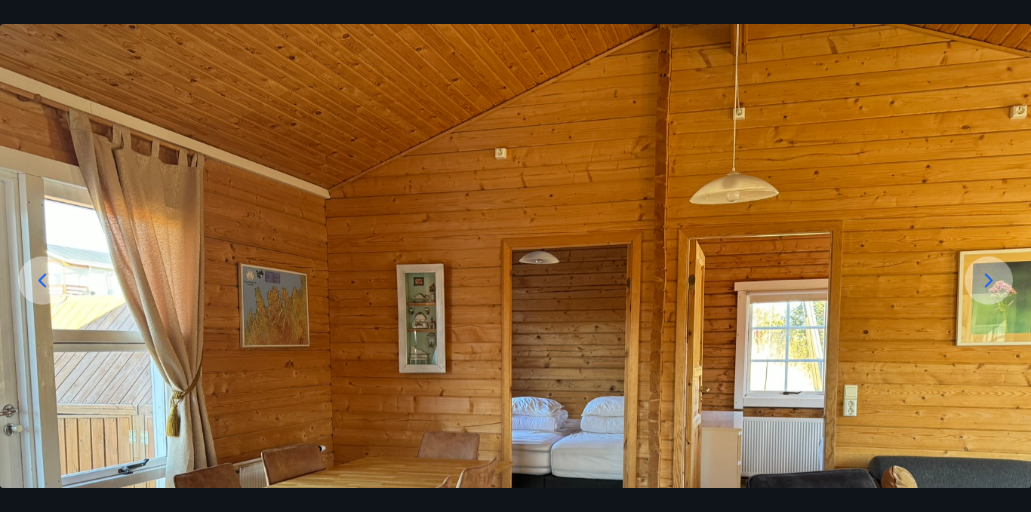
click at [38, 280] on icon at bounding box center [42, 281] width 24 height 24
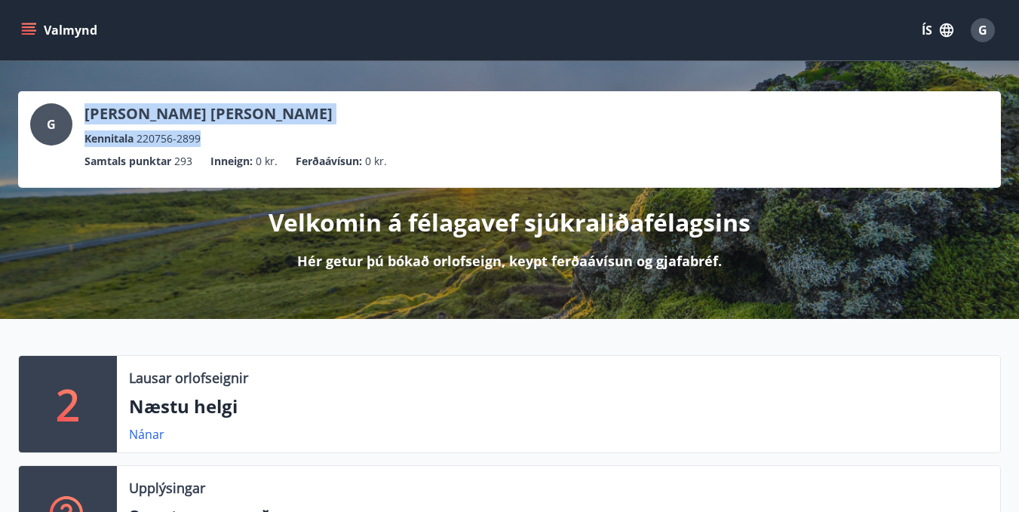
drag, startPoint x: 992, startPoint y: 66, endPoint x: 999, endPoint y: 137, distance: 71.3
click at [999, 137] on div "G Guðrún Valdimarsdóttir Grashof Kennitala 220756-2899 Samtals punktar 293 Inne…" at bounding box center [509, 190] width 1019 height 258
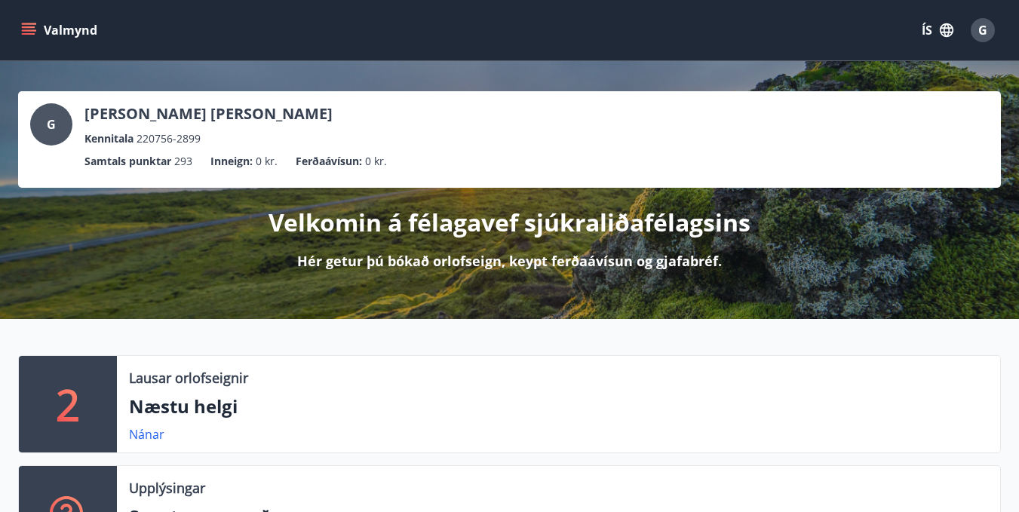
click at [657, 62] on div "G Guðrún Valdimarsdóttir Grashof Kennitala 220756-2899 Samtals punktar 293 Inne…" at bounding box center [509, 190] width 1019 height 258
click at [30, 29] on icon "menu" at bounding box center [28, 30] width 15 height 15
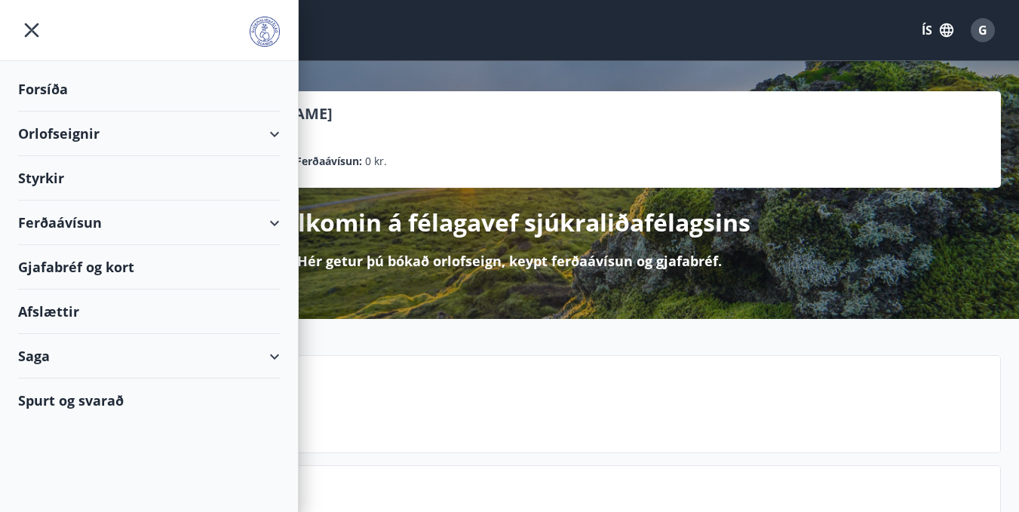
click at [71, 217] on div "Ferðaávísun" at bounding box center [149, 223] width 262 height 45
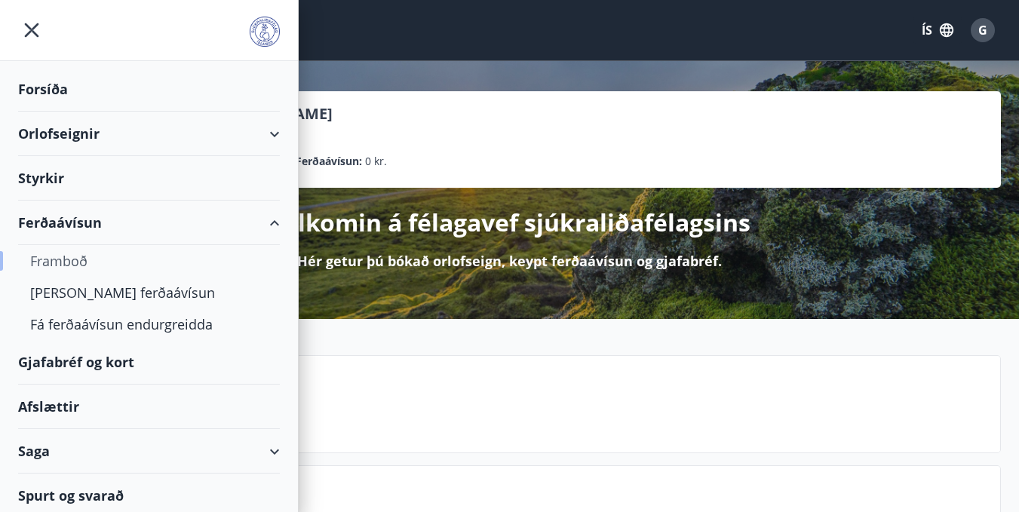
click at [91, 259] on div "Framboð" at bounding box center [149, 261] width 238 height 32
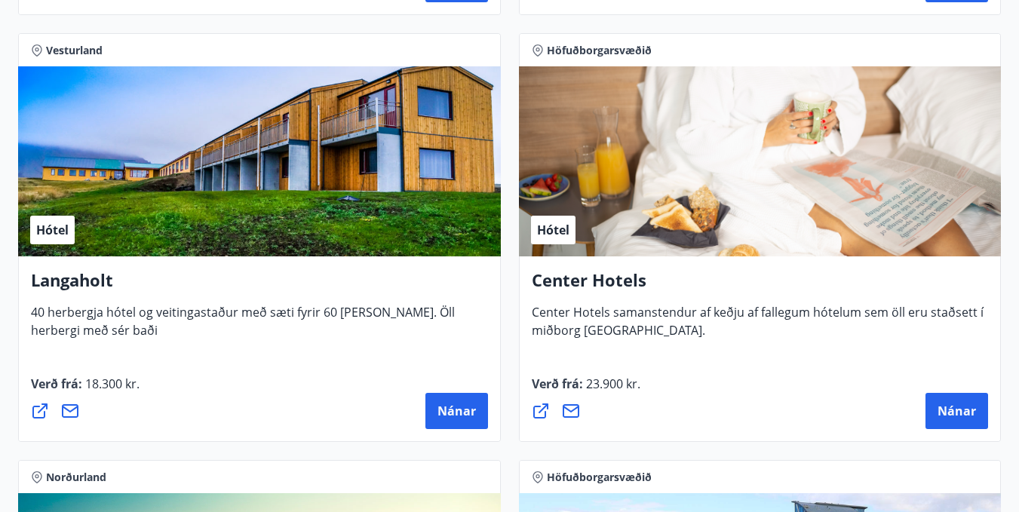
scroll to position [3643, 0]
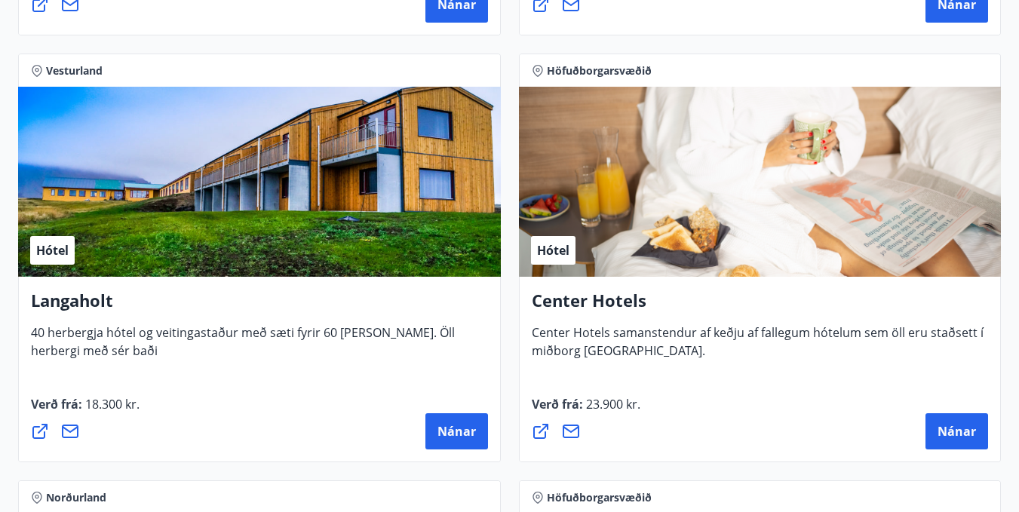
click at [63, 250] on span "Hótel" at bounding box center [52, 250] width 32 height 17
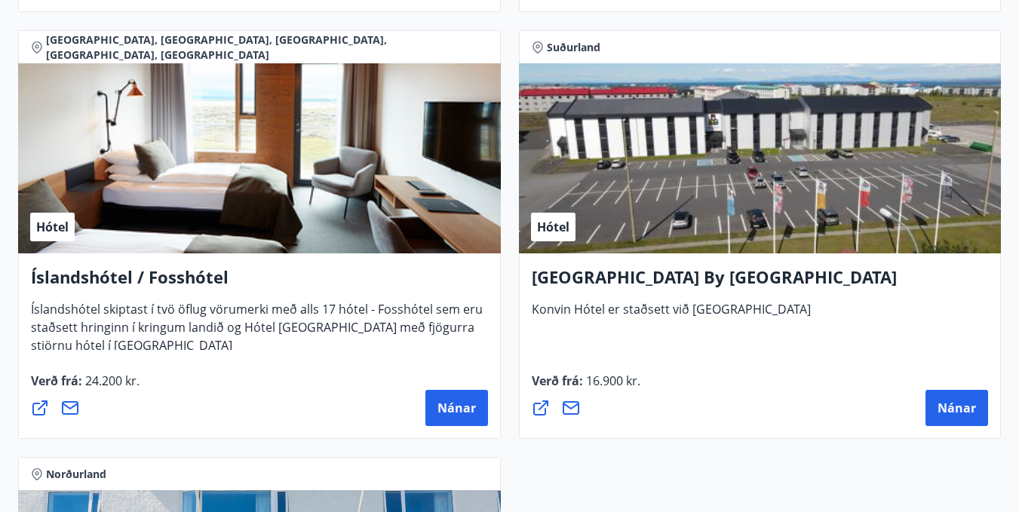
scroll to position [5354, 0]
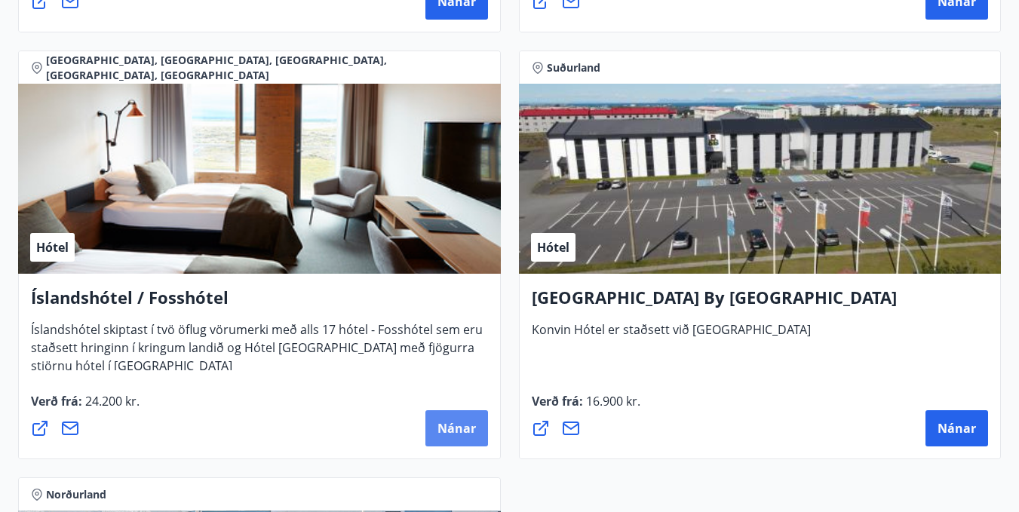
click at [449, 431] on span "Nánar" at bounding box center [457, 428] width 38 height 17
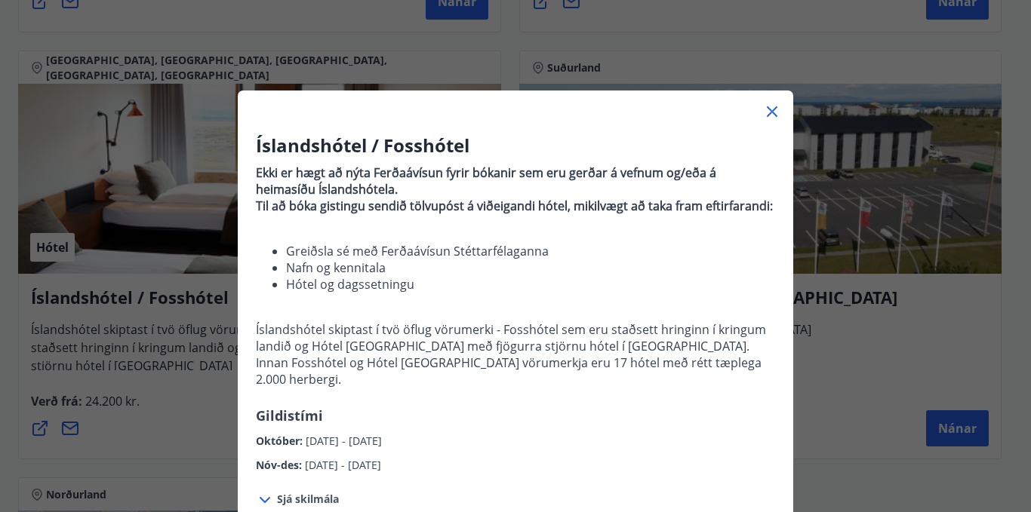
drag, startPoint x: 780, startPoint y: 193, endPoint x: 780, endPoint y: 211, distance: 17.4
click at [780, 211] on div "Íslandshótel / Fosshótel Ekki er hægt að nýta Ferðaávísun fyrir bókanir sem eru…" at bounding box center [515, 303] width 555 height 341
click at [821, 365] on div "Íslandshótel / Fosshótel Ekki er hægt að nýta Ferðaávísun fyrir bókanir sem eru…" at bounding box center [515, 256] width 1031 height 512
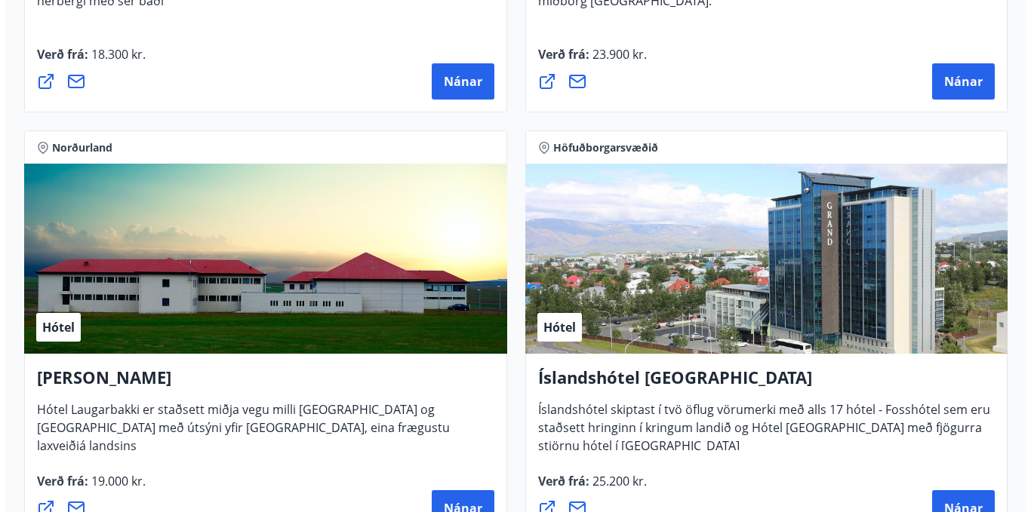
scroll to position [3983, 0]
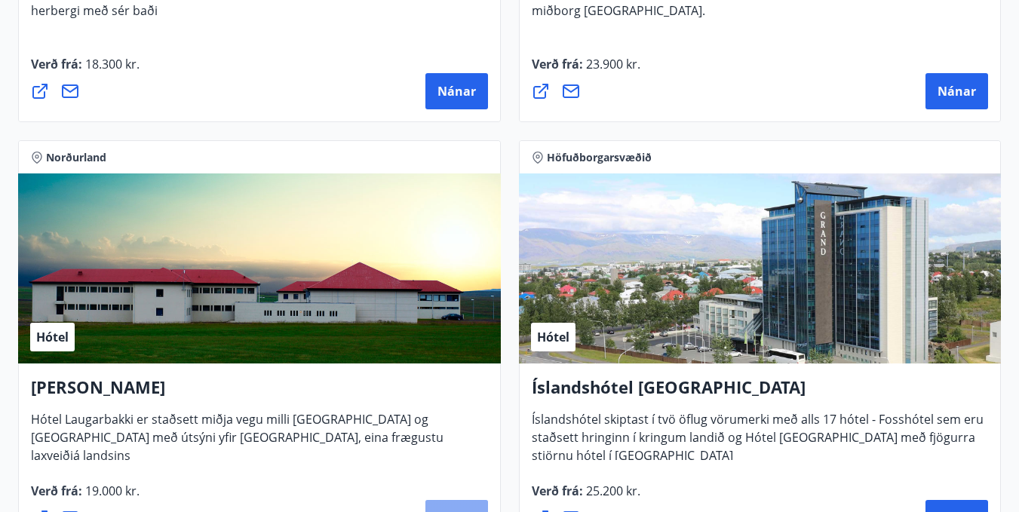
click at [462, 507] on button "Nánar" at bounding box center [457, 518] width 63 height 36
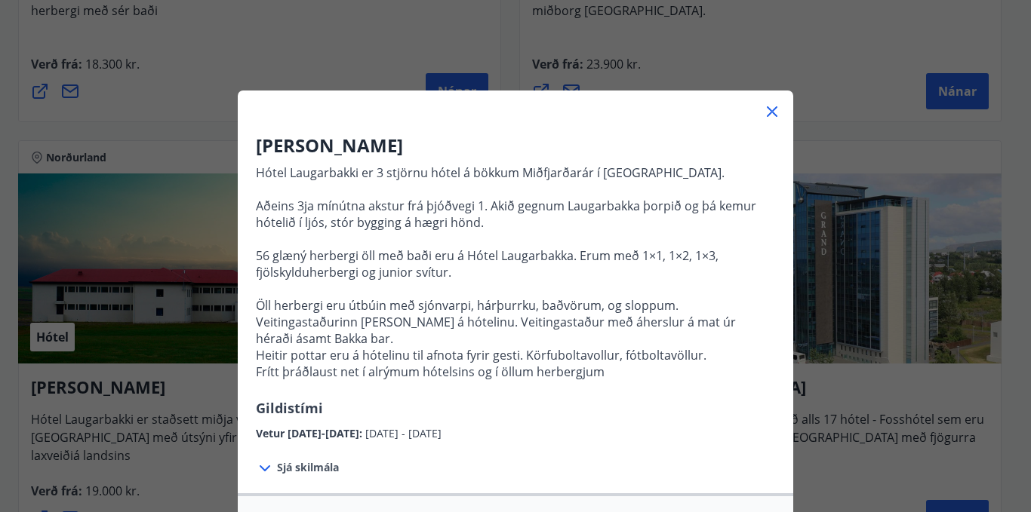
click at [777, 193] on div "Hótel Laugarbakki Hótel Laugarbakki er 3 stjörnu hótel á bökkum Miðfjarðarár í …" at bounding box center [515, 287] width 555 height 309
click at [175, 116] on div "Hótel Laugarbakki Hótel Laugarbakki er 3 stjörnu hótel á bökkum Miðfjarðarár í …" at bounding box center [515, 256] width 1031 height 512
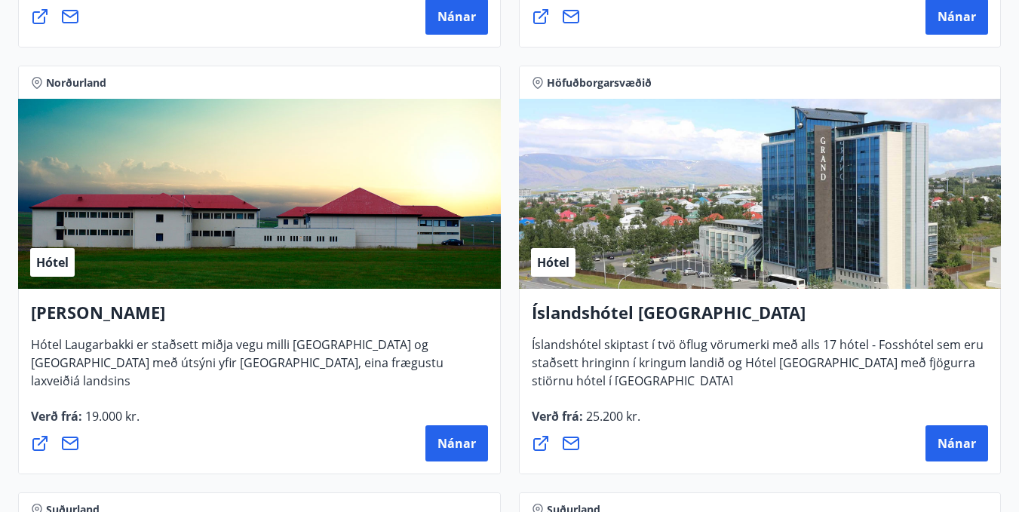
scroll to position [4037, 0]
